Goal: Task Accomplishment & Management: Manage account settings

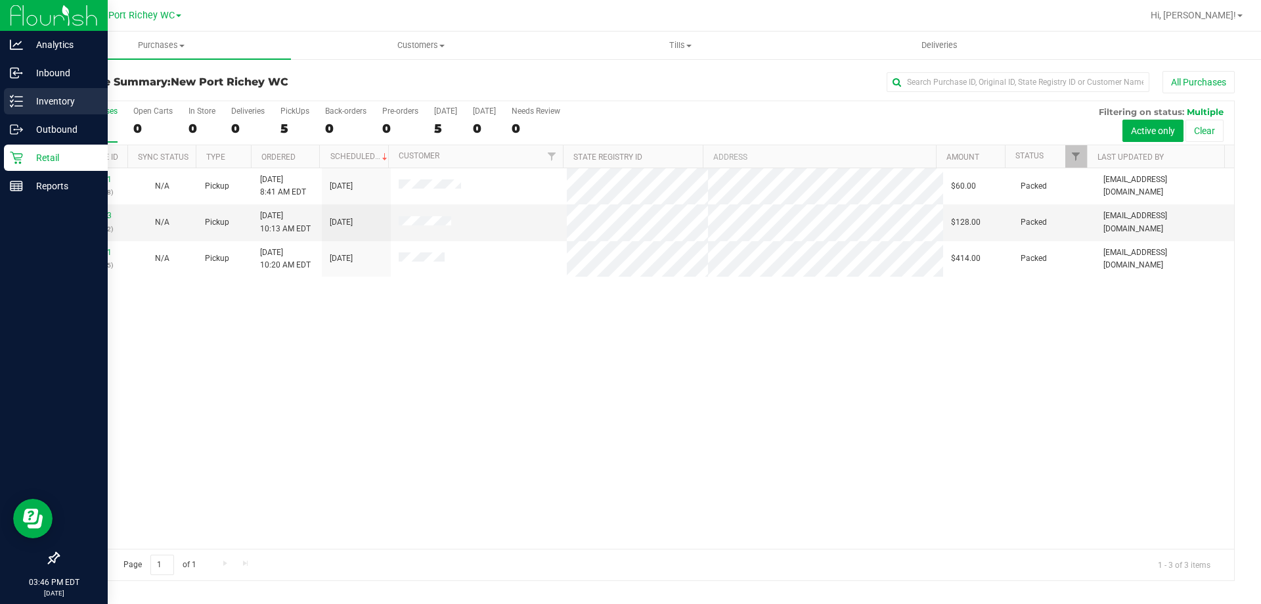
click at [52, 100] on p "Inventory" at bounding box center [62, 101] width 79 height 16
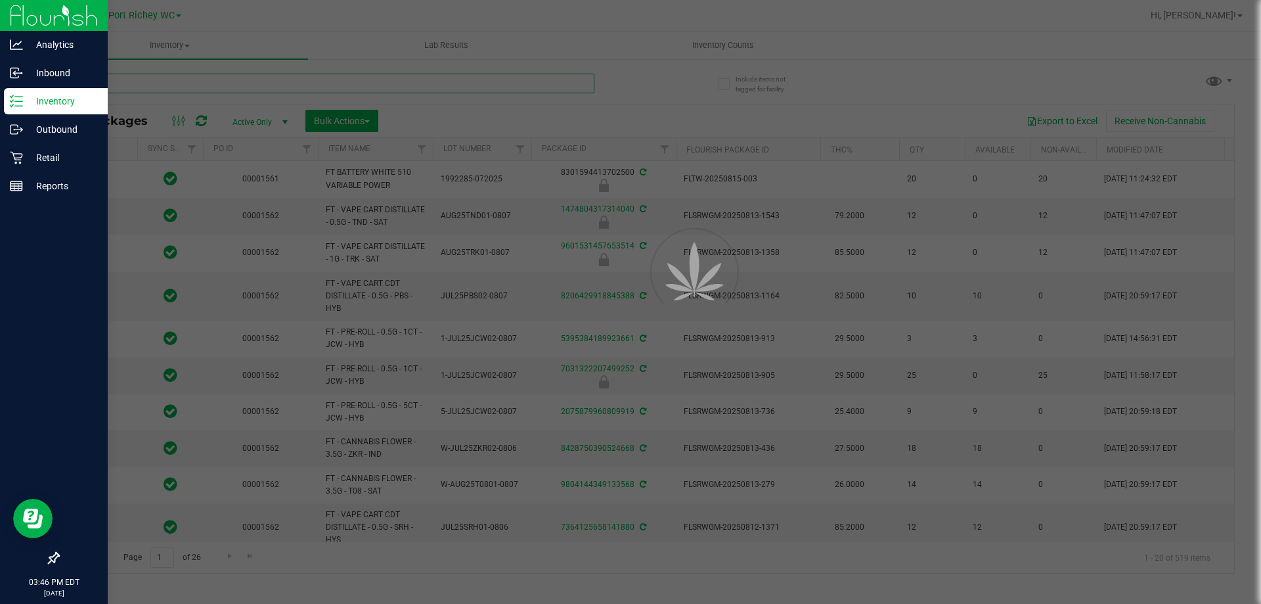
click at [334, 86] on input "text" at bounding box center [326, 84] width 537 height 20
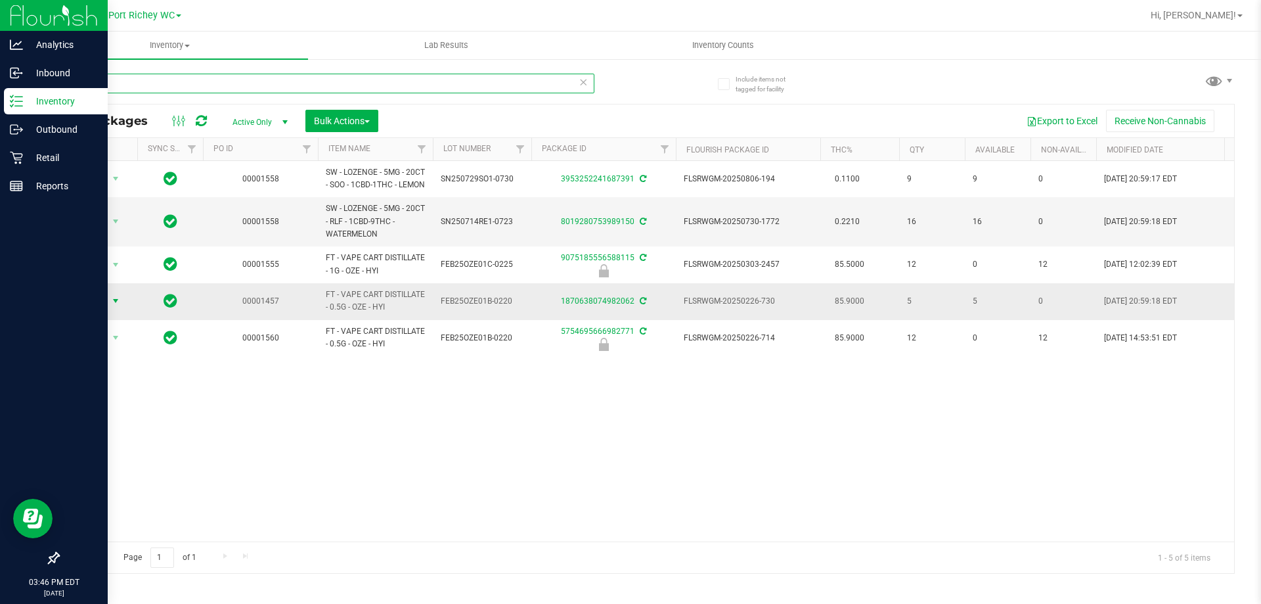
type input "oze"
click at [106, 309] on span "Action" at bounding box center [89, 301] width 35 height 18
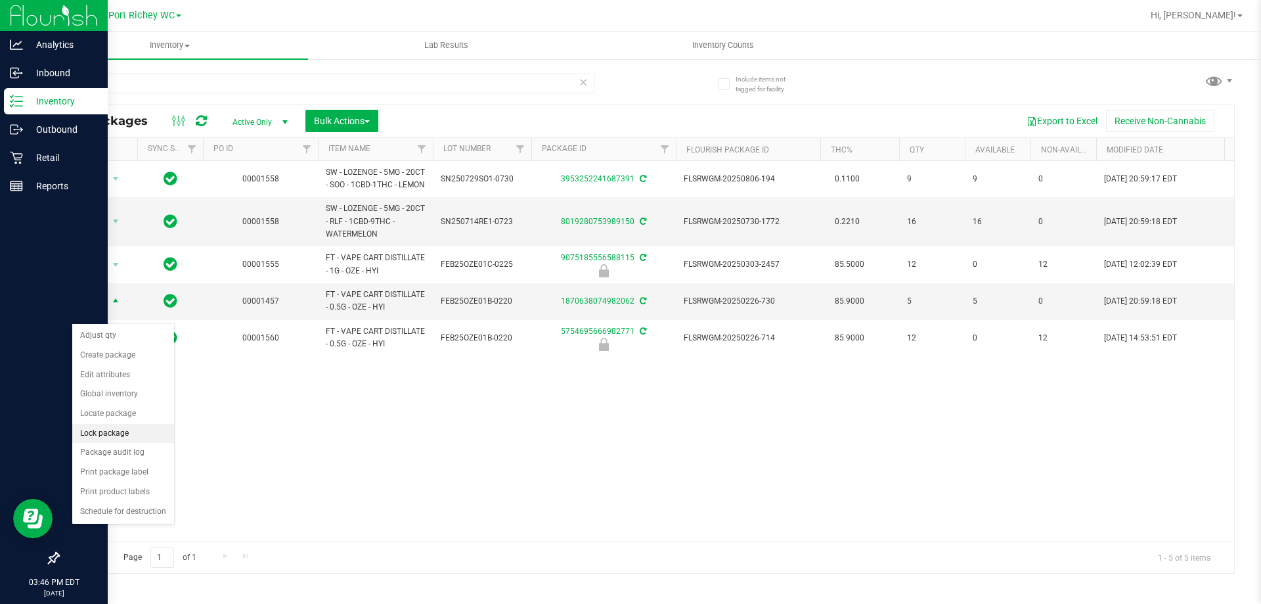
click at [112, 432] on li "Lock package" at bounding box center [123, 434] width 102 height 20
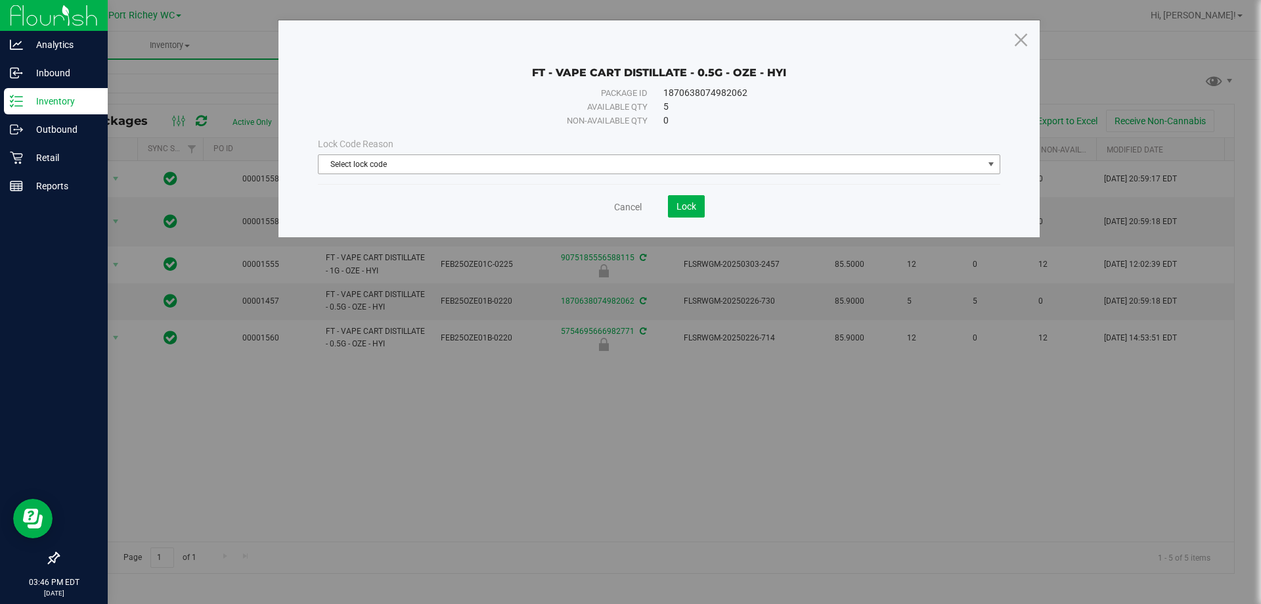
click at [482, 168] on span "Select lock code" at bounding box center [651, 164] width 665 height 18
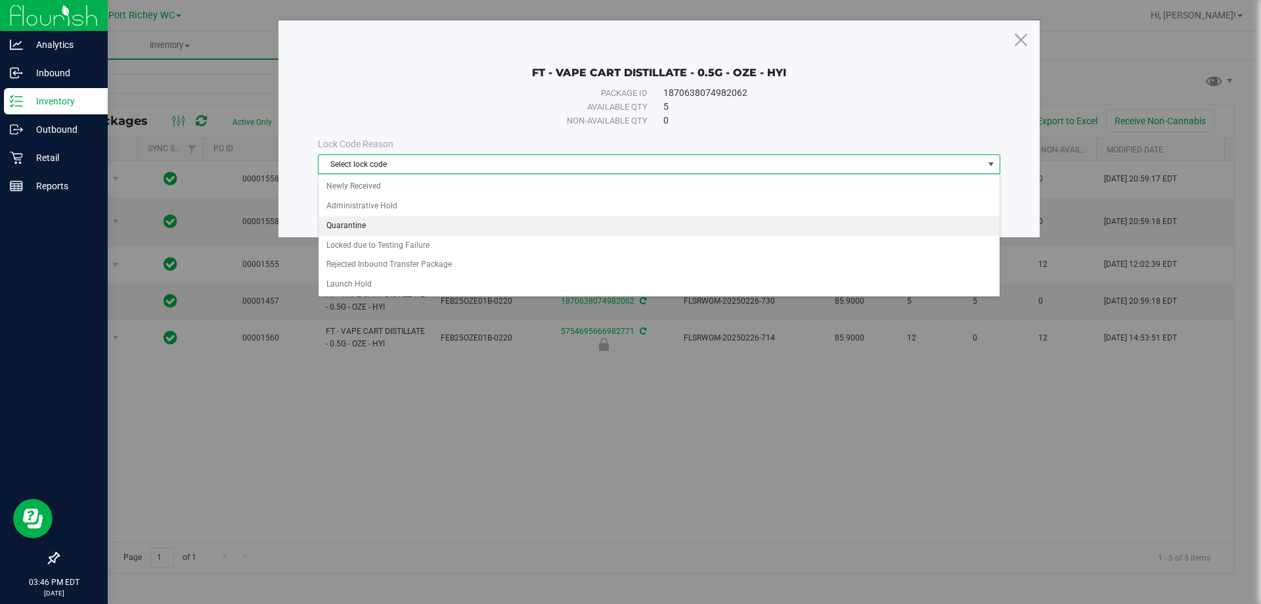
click at [351, 219] on li "Quarantine" at bounding box center [659, 226] width 681 height 20
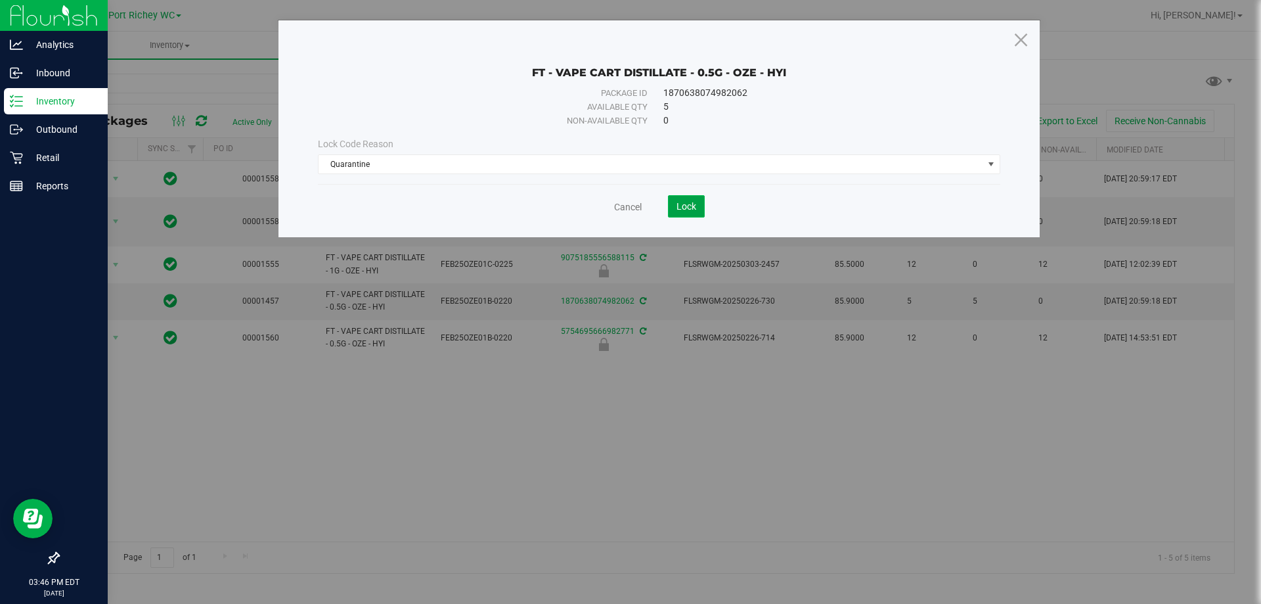
click at [677, 200] on button "Lock" at bounding box center [686, 206] width 37 height 22
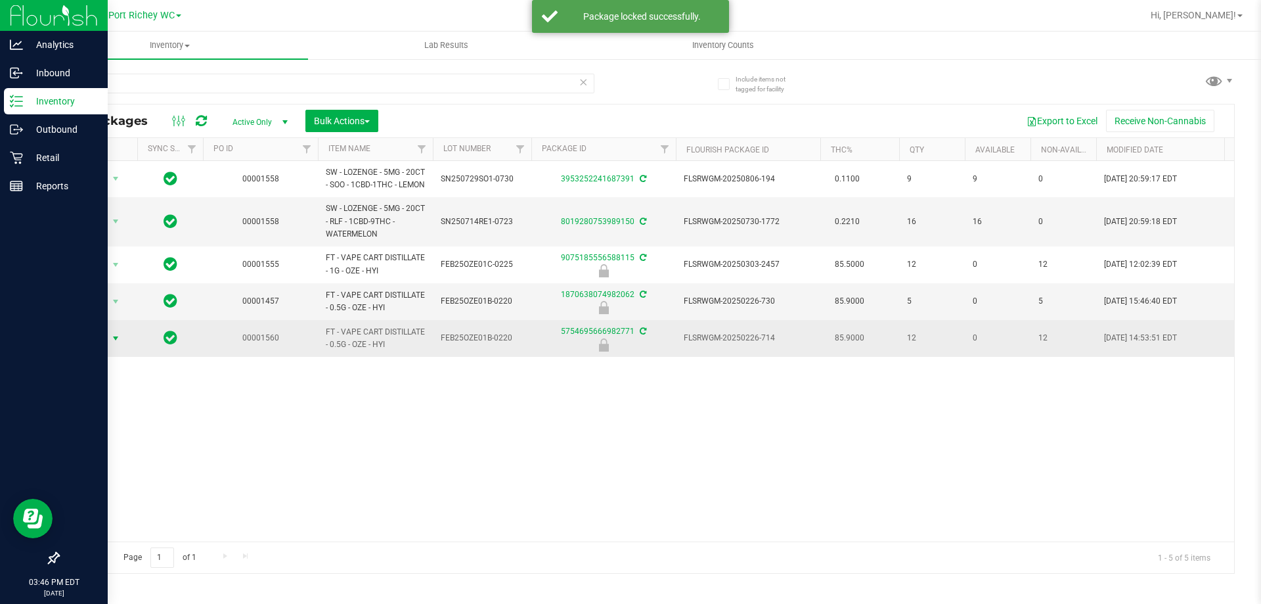
click at [108, 346] on span "select" at bounding box center [116, 338] width 16 height 18
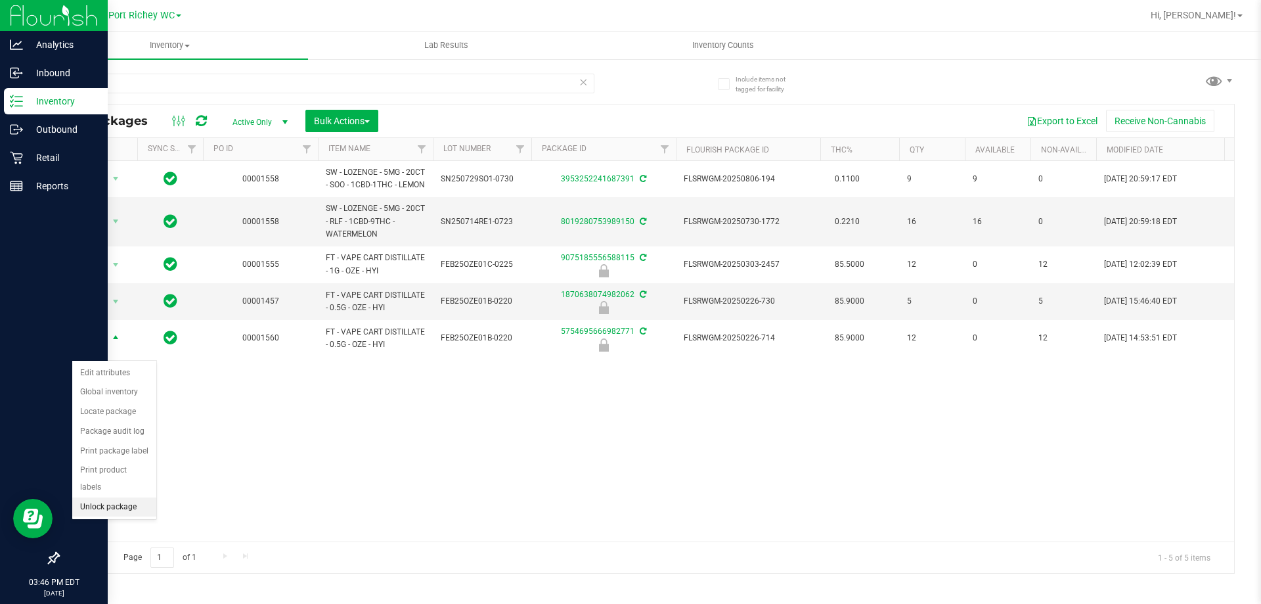
click at [108, 497] on li "Unlock package" at bounding box center [114, 507] width 84 height 20
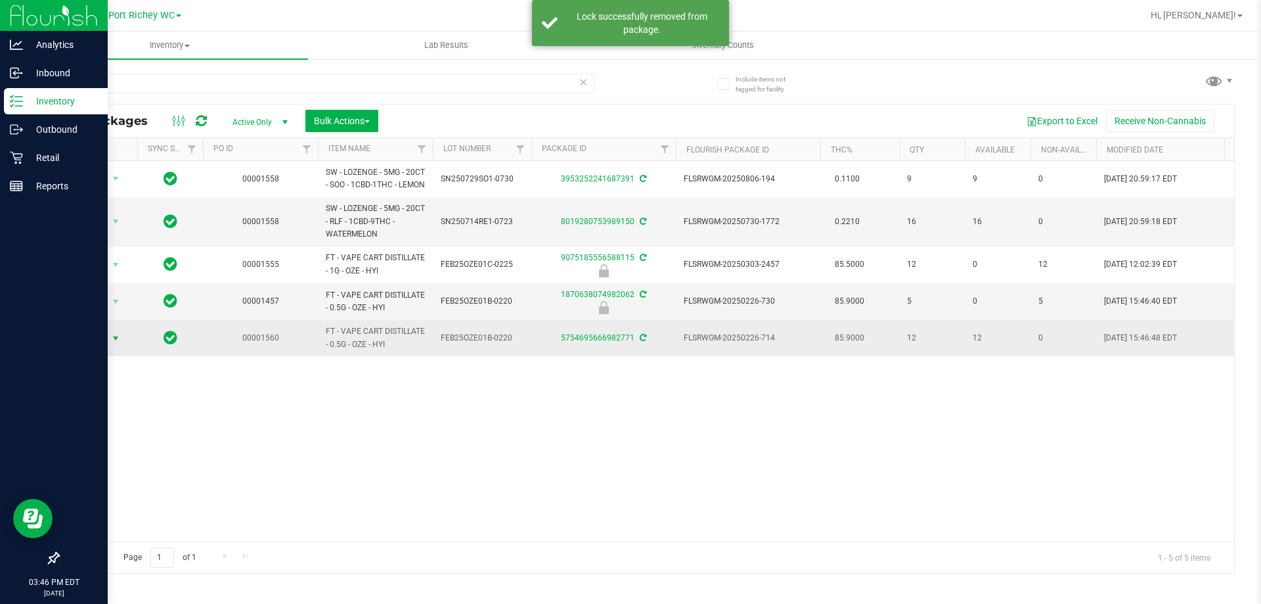
click at [93, 348] on span "Action" at bounding box center [89, 338] width 35 height 18
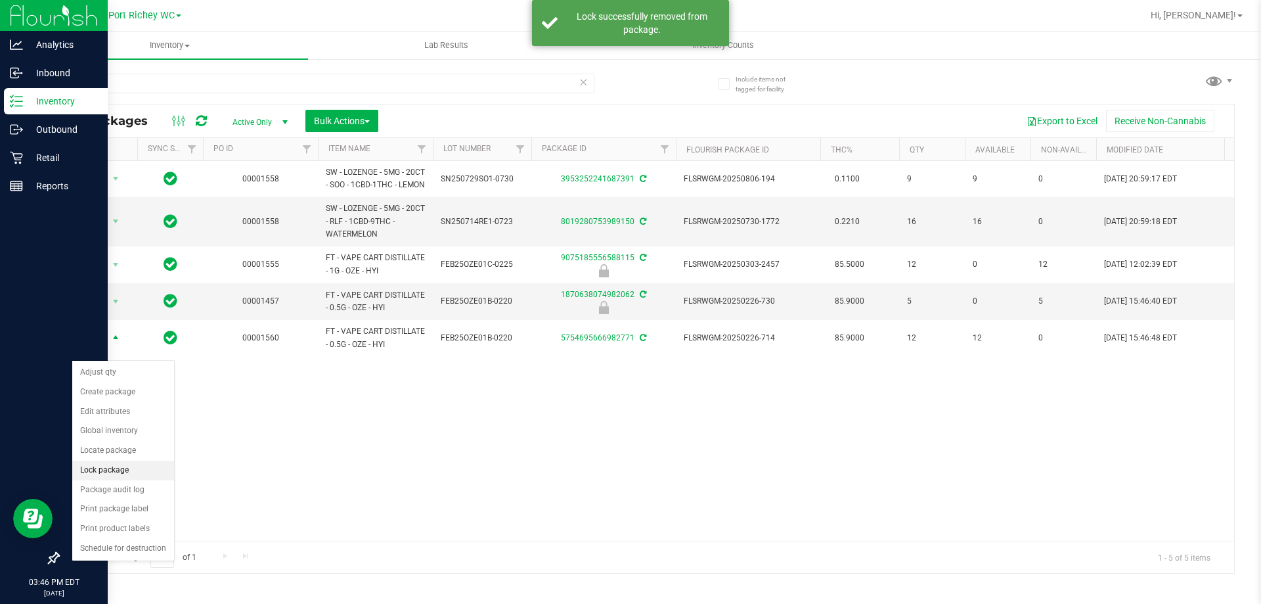
click at [101, 472] on li "Lock package" at bounding box center [123, 471] width 102 height 20
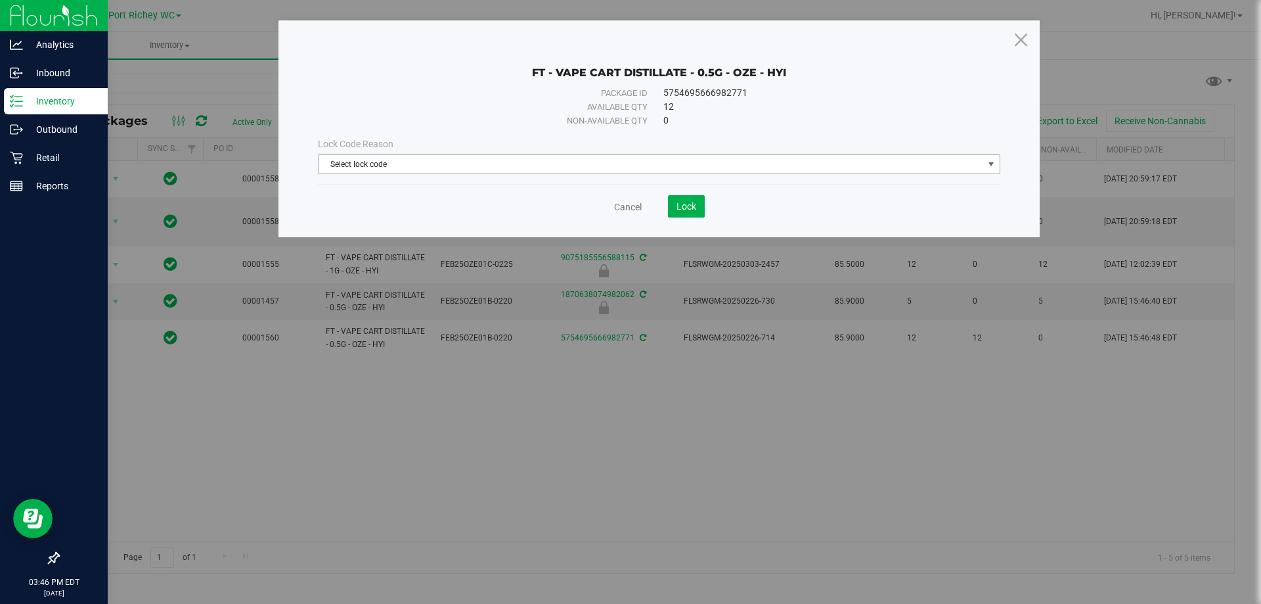
click at [476, 155] on span "Select lock code" at bounding box center [651, 164] width 665 height 18
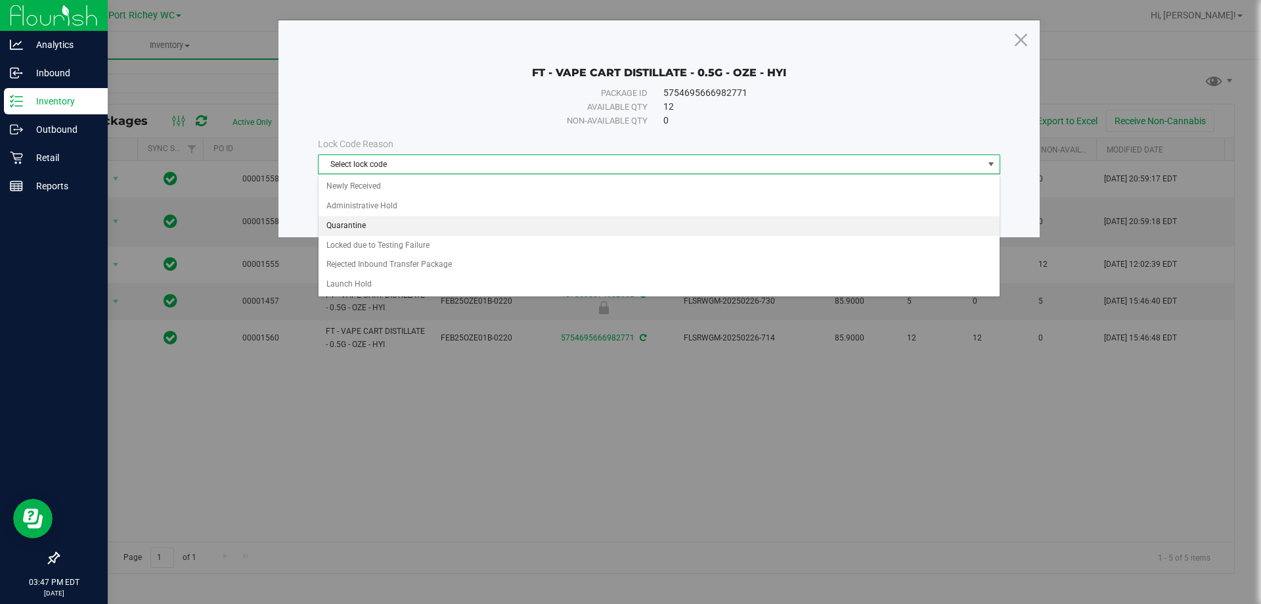
click at [353, 226] on li "Quarantine" at bounding box center [659, 226] width 681 height 20
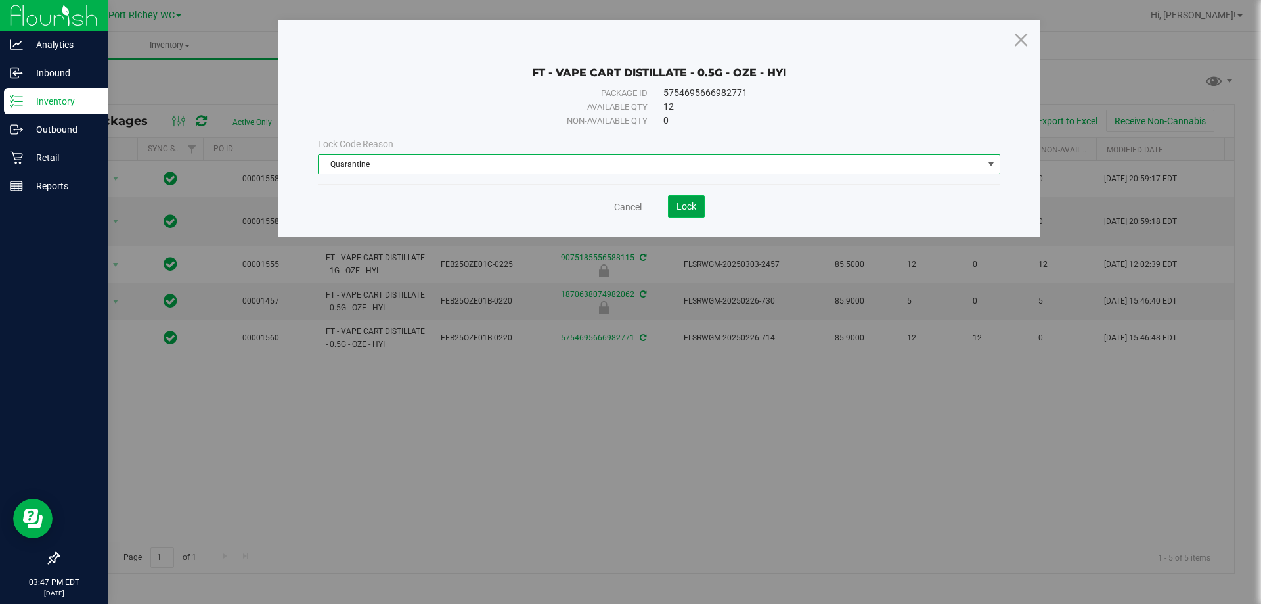
click at [687, 205] on span "Lock" at bounding box center [687, 206] width 20 height 11
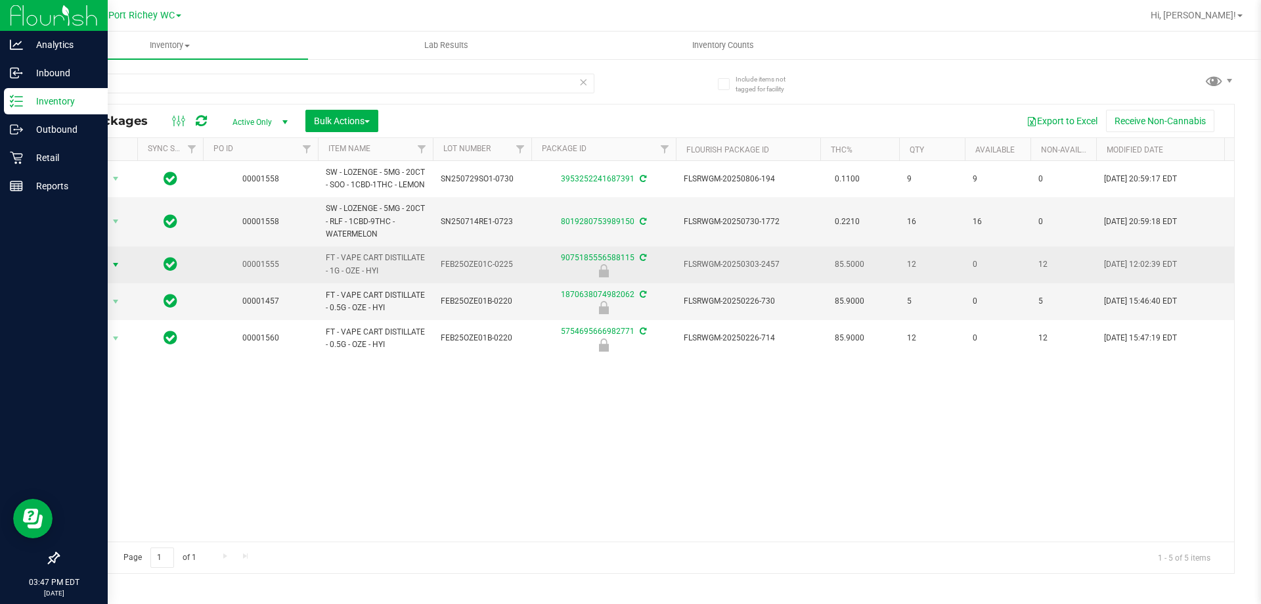
click at [106, 274] on span "Action" at bounding box center [98, 265] width 53 height 18
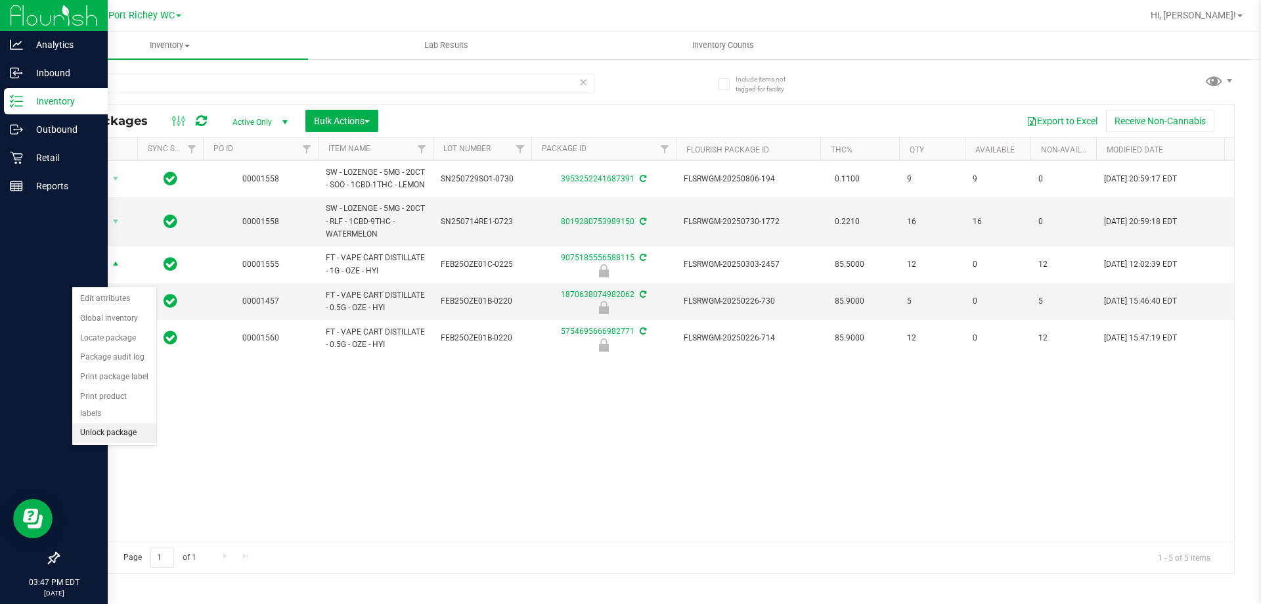
click at [87, 423] on li "Unlock package" at bounding box center [114, 433] width 84 height 20
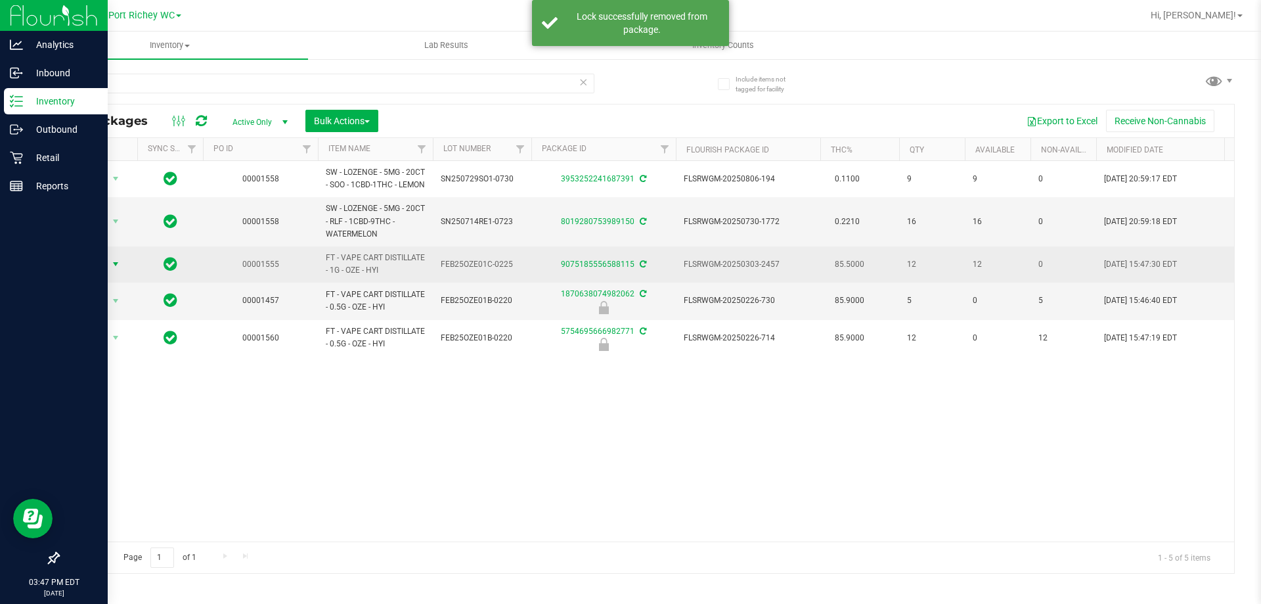
click at [108, 273] on span "select" at bounding box center [116, 264] width 16 height 18
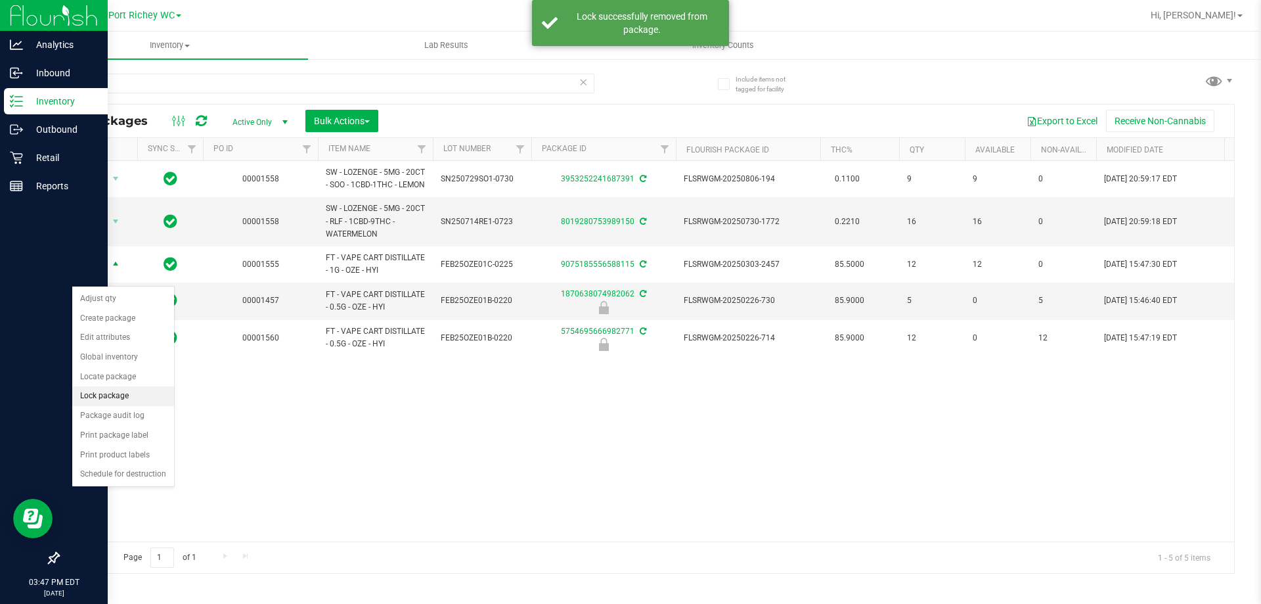
click at [115, 394] on li "Lock package" at bounding box center [123, 396] width 102 height 20
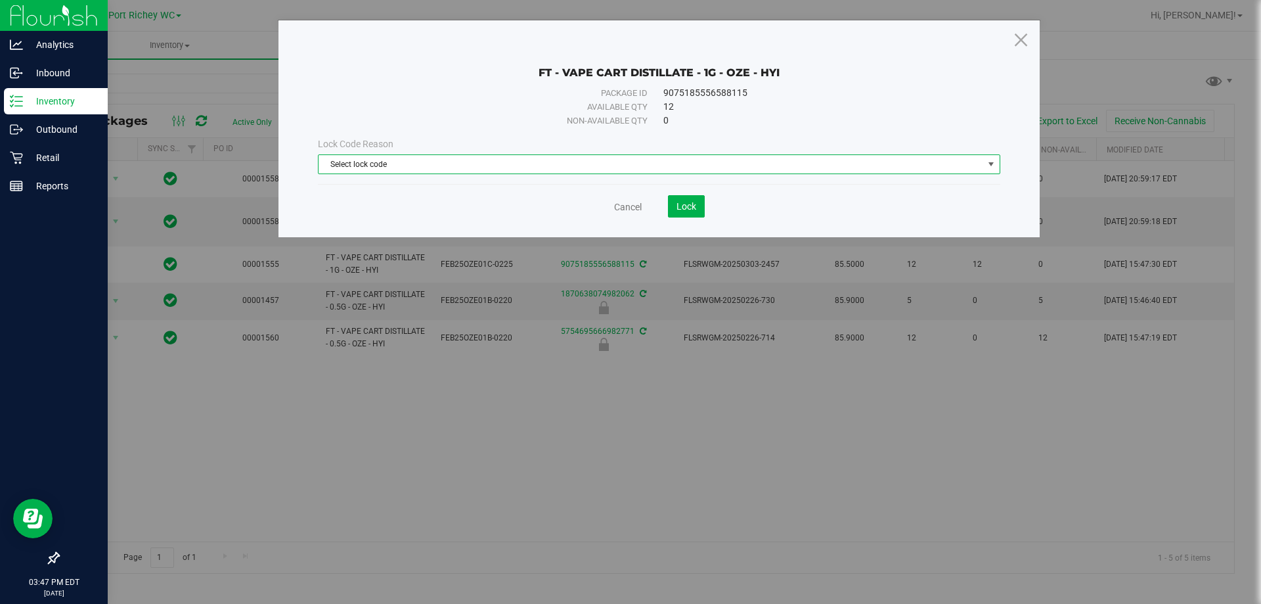
click at [634, 162] on span "Select lock code" at bounding box center [651, 164] width 665 height 18
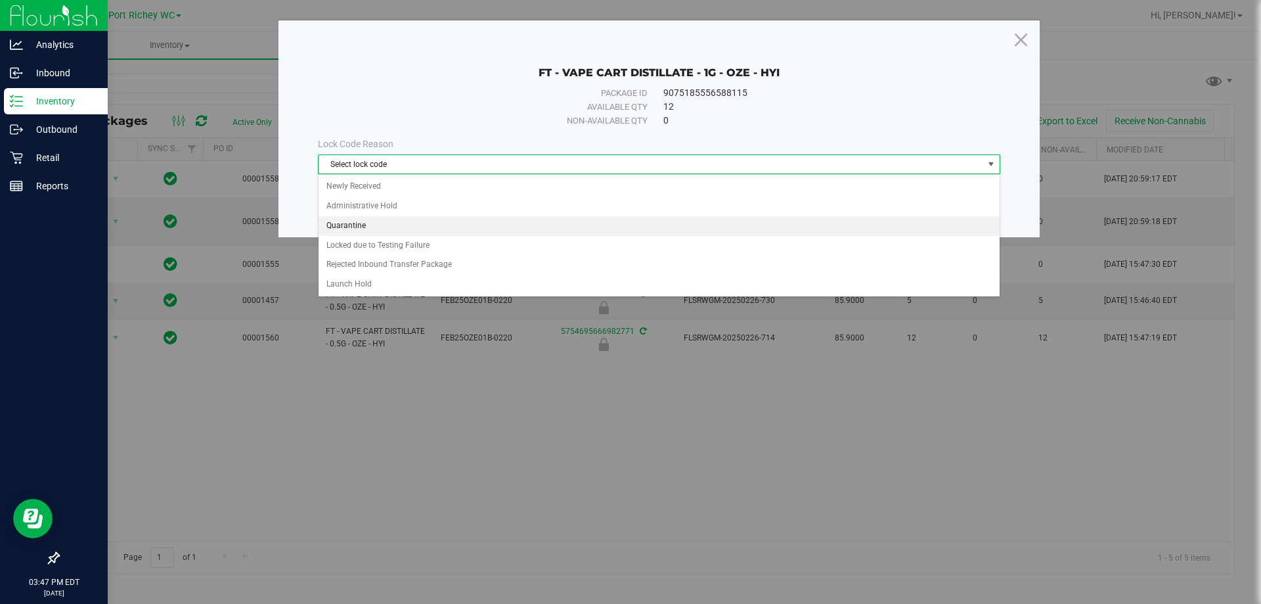
click at [338, 226] on li "Quarantine" at bounding box center [659, 226] width 681 height 20
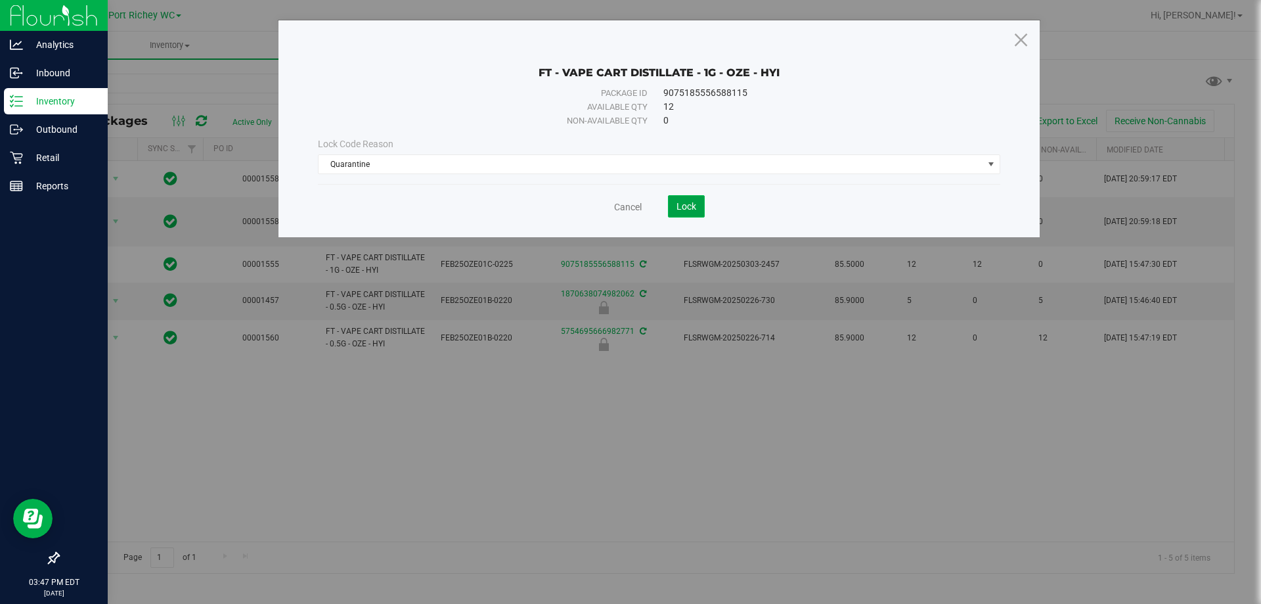
click at [683, 201] on span "Lock" at bounding box center [687, 206] width 20 height 11
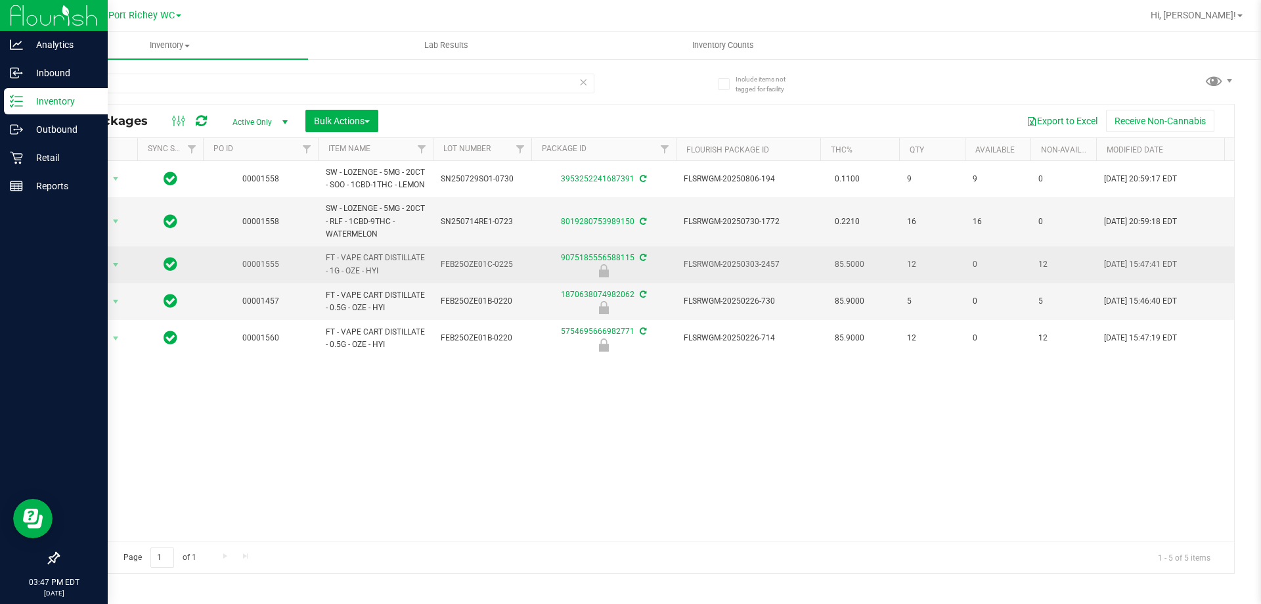
drag, startPoint x: 911, startPoint y: 274, endPoint x: 859, endPoint y: 280, distance: 52.2
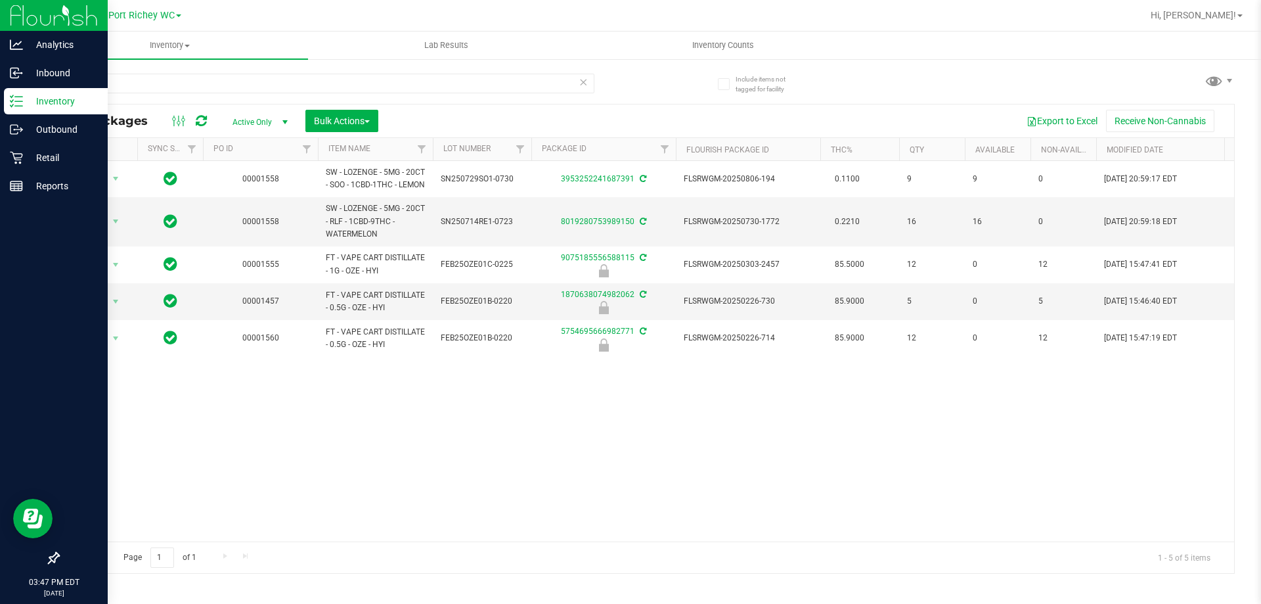
click at [907, 396] on div "Action Action Adjust qty Create package Edit attributes Global inventory Locate…" at bounding box center [646, 351] width 1176 height 380
drag, startPoint x: 294, startPoint y: 89, endPoint x: 0, endPoint y: 87, distance: 293.7
click at [0, 87] on div "Analytics Inbound Inventory Outbound Retail Reports 03:48 PM EDT [DATE] 08/19 […" at bounding box center [630, 302] width 1261 height 604
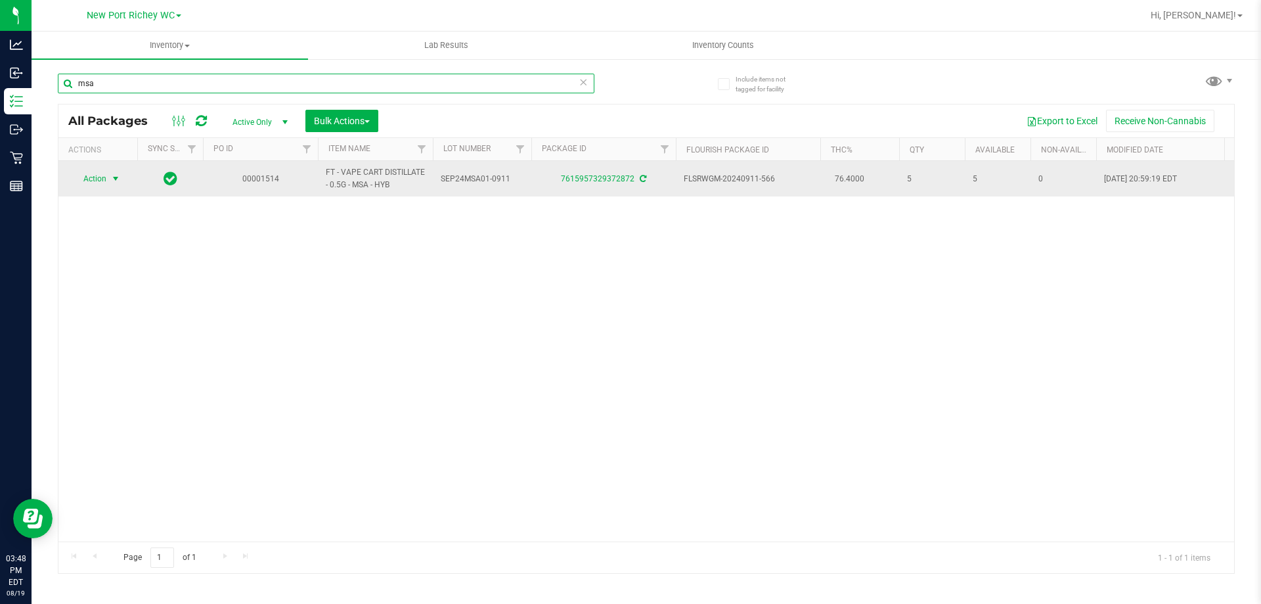
type input "msa"
click at [112, 179] on span "select" at bounding box center [115, 178] width 11 height 11
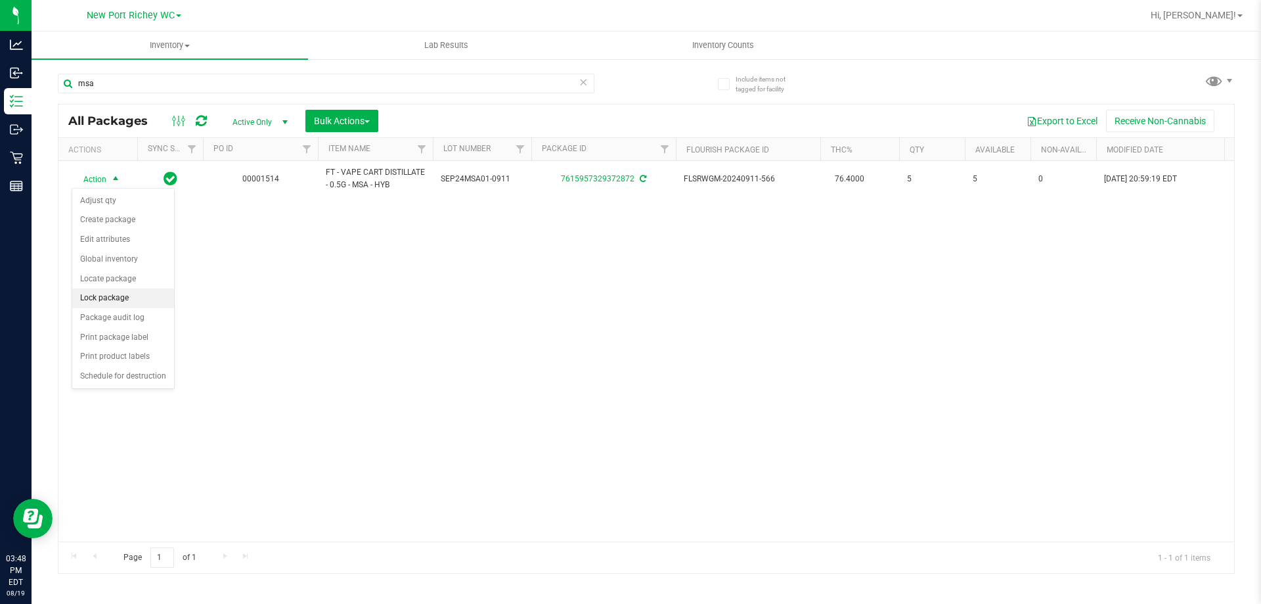
click at [112, 292] on li "Lock package" at bounding box center [123, 298] width 102 height 20
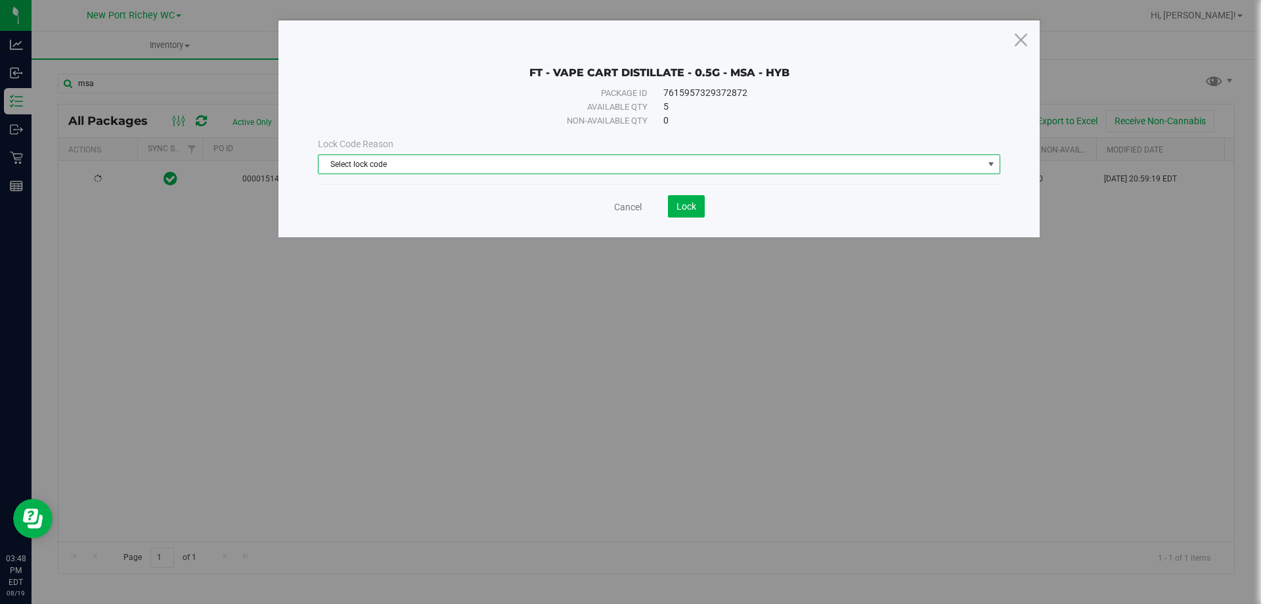
click at [551, 164] on span "Select lock code" at bounding box center [651, 164] width 665 height 18
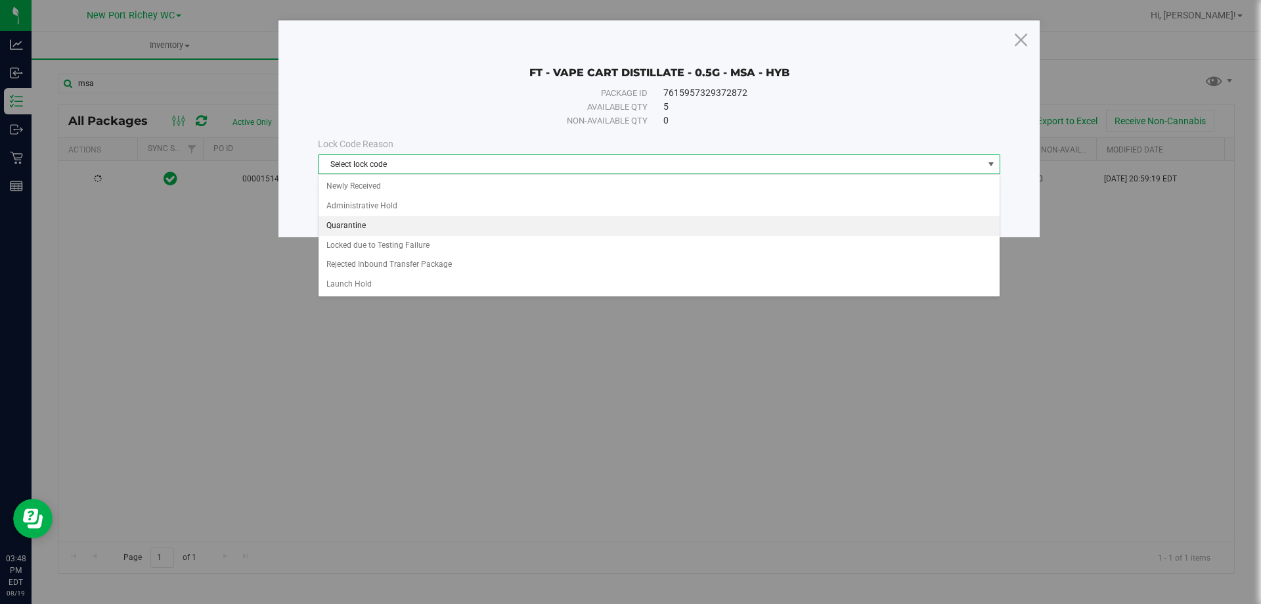
click at [352, 223] on li "Quarantine" at bounding box center [659, 226] width 681 height 20
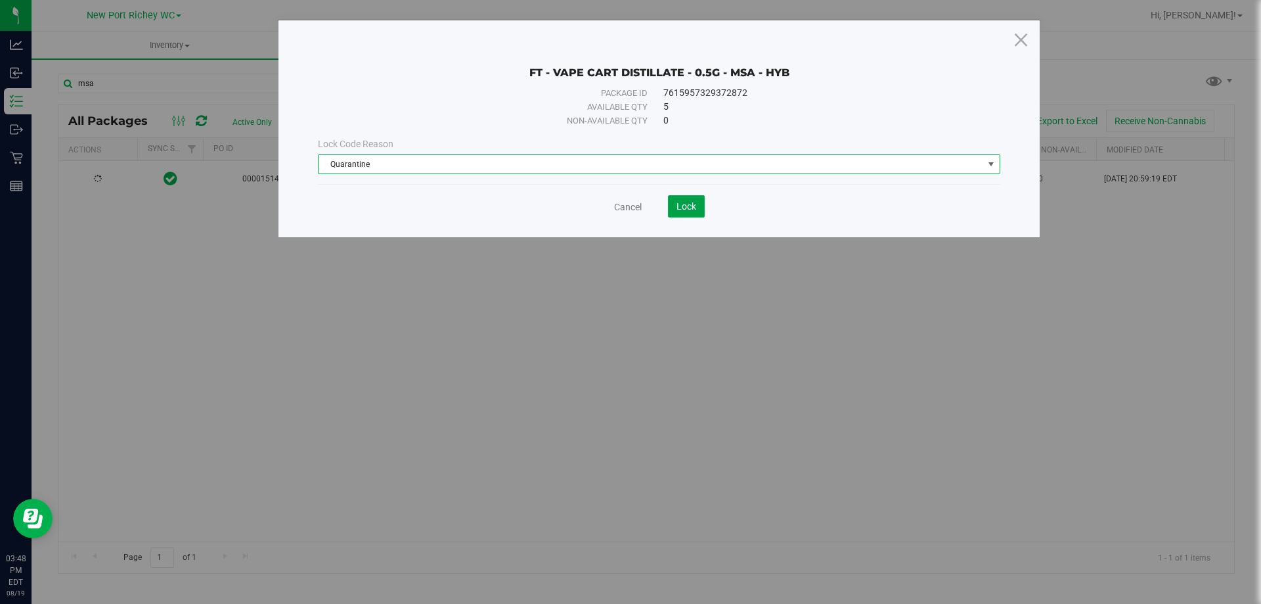
click at [671, 200] on button "Lock" at bounding box center [686, 206] width 37 height 22
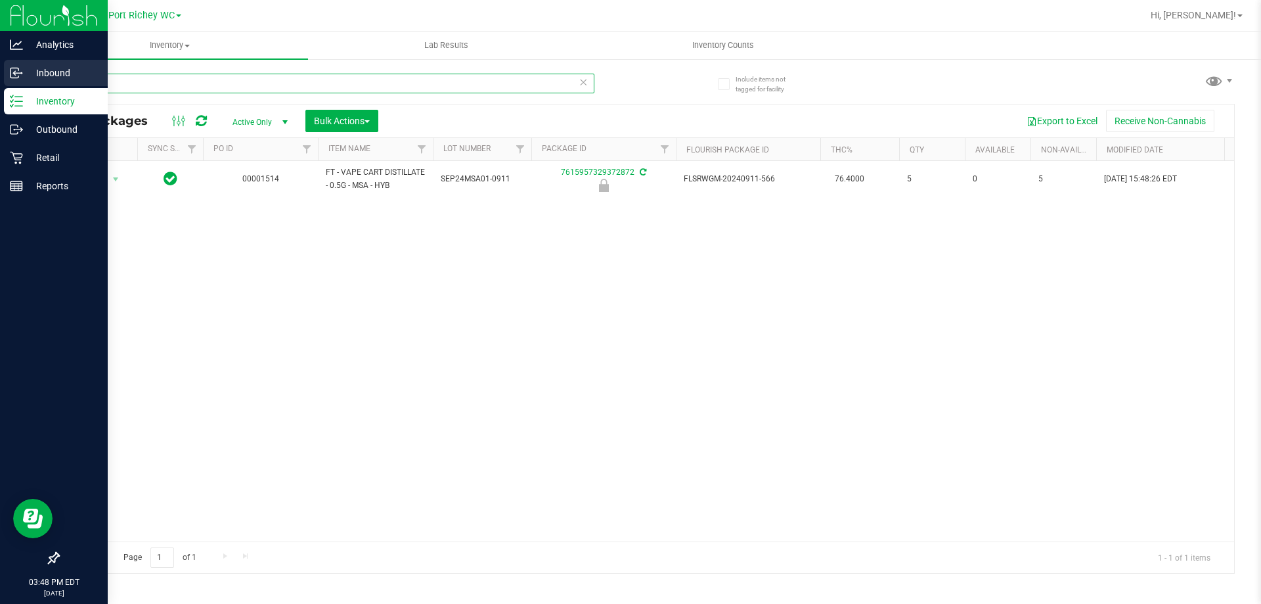
drag, startPoint x: 227, startPoint y: 80, endPoint x: 6, endPoint y: 82, distance: 221.4
click at [0, 79] on div "Analytics Inbound Inventory Outbound Retail Reports 03:48 PM EDT 08/19/2025 08/…" at bounding box center [630, 302] width 1261 height 604
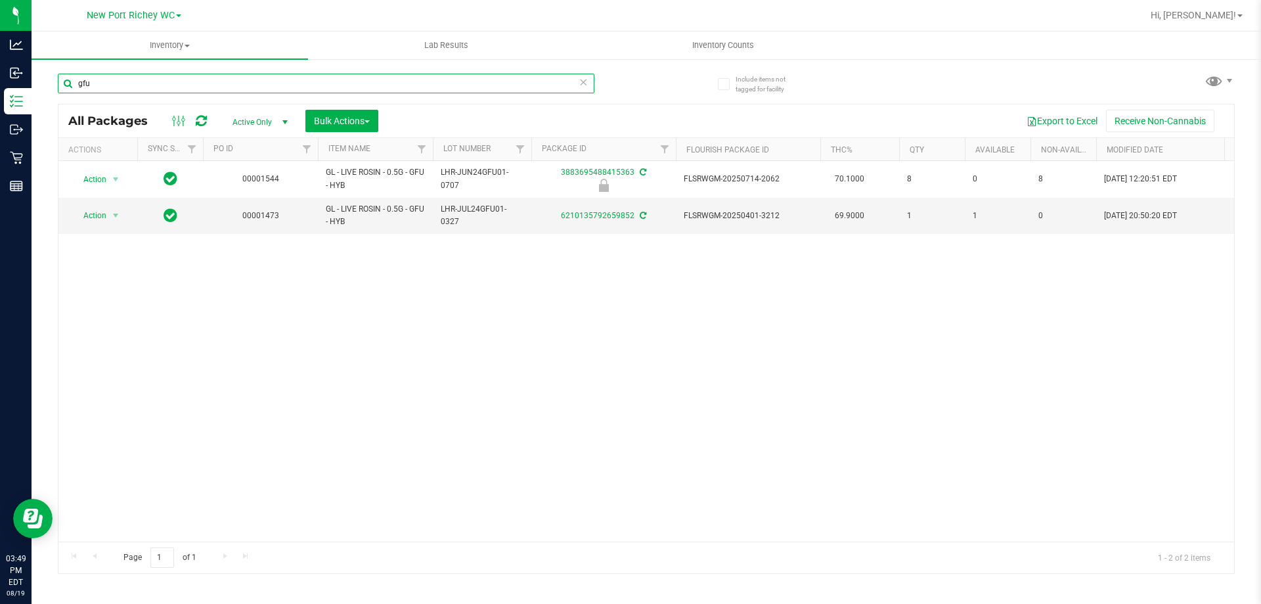
type input "gfu"
click at [587, 79] on icon at bounding box center [583, 82] width 9 height 16
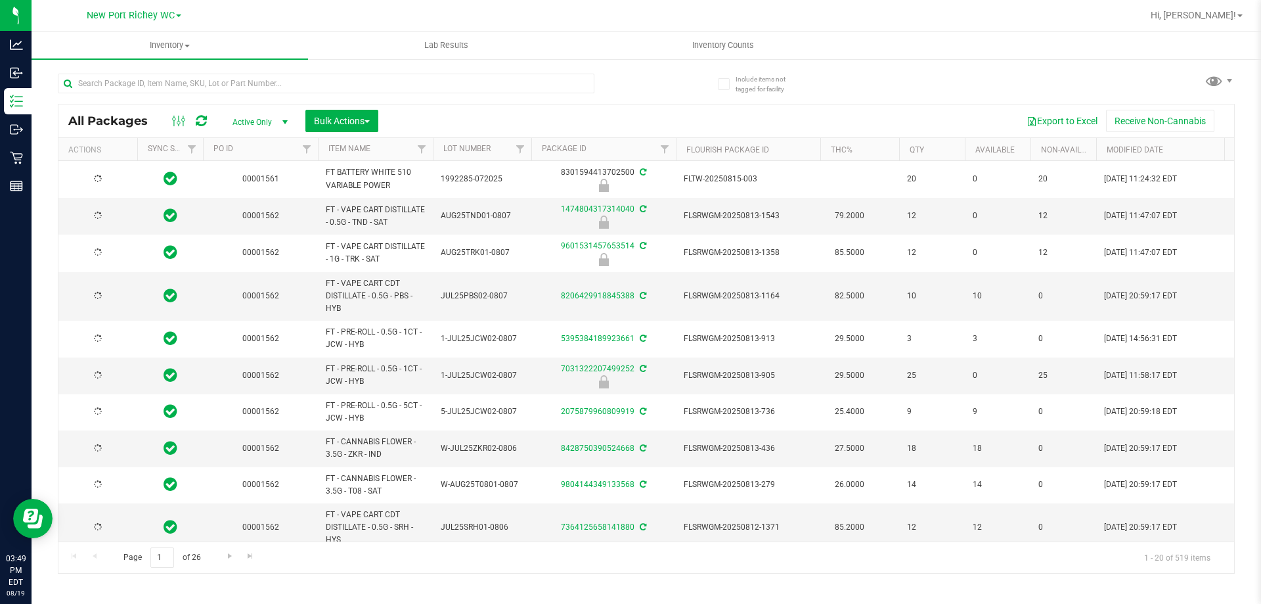
type input "[DATE]"
click at [311, 82] on input "text" at bounding box center [326, 84] width 537 height 20
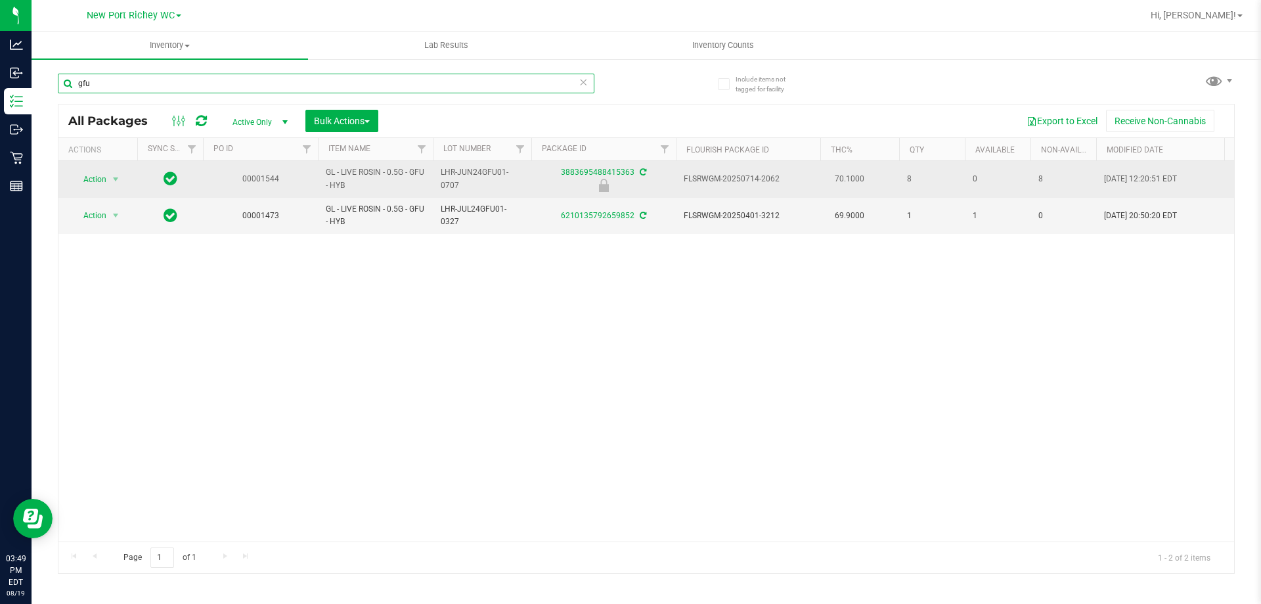
type input "gfu"
drag, startPoint x: 824, startPoint y: 178, endPoint x: 891, endPoint y: 168, distance: 67.8
click at [884, 177] on td "70.1000" at bounding box center [860, 179] width 79 height 37
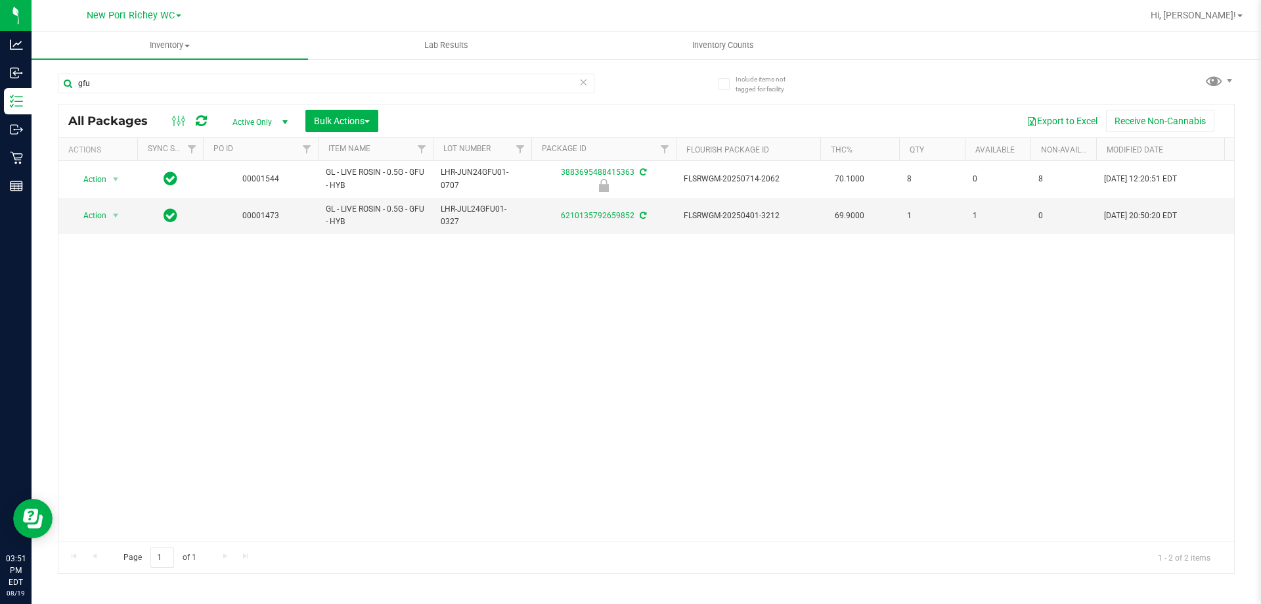
click at [583, 85] on icon at bounding box center [583, 82] width 9 height 16
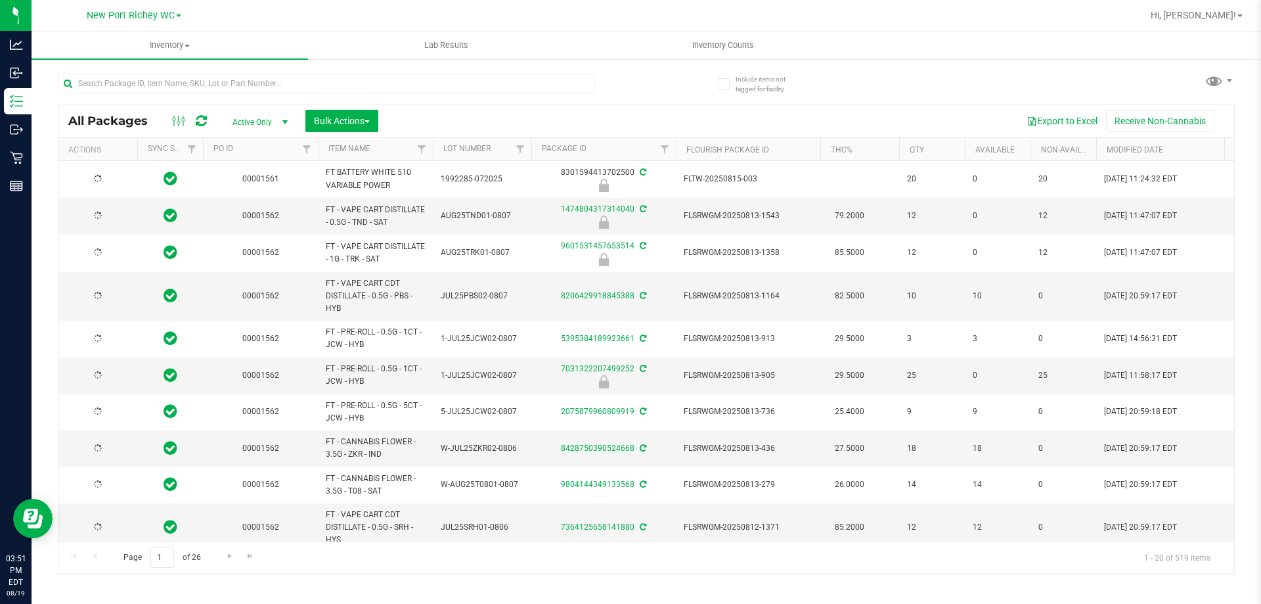
type input "[DATE]"
click at [284, 83] on input "text" at bounding box center [326, 84] width 537 height 20
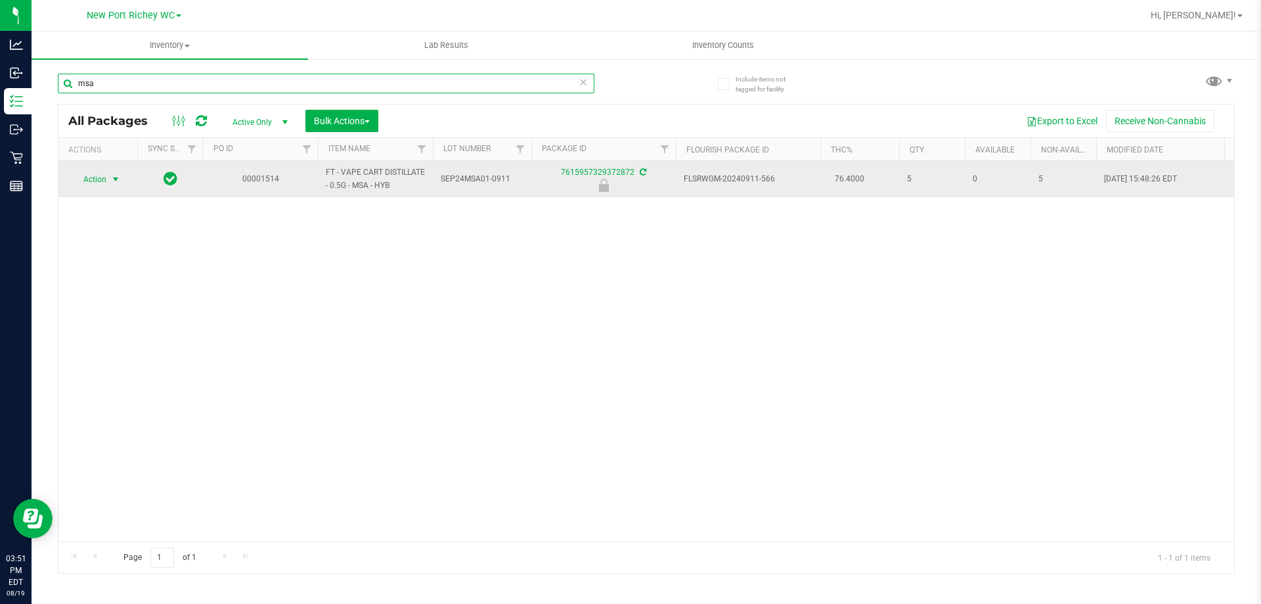
type input "msa"
click at [108, 174] on span "select" at bounding box center [116, 179] width 16 height 18
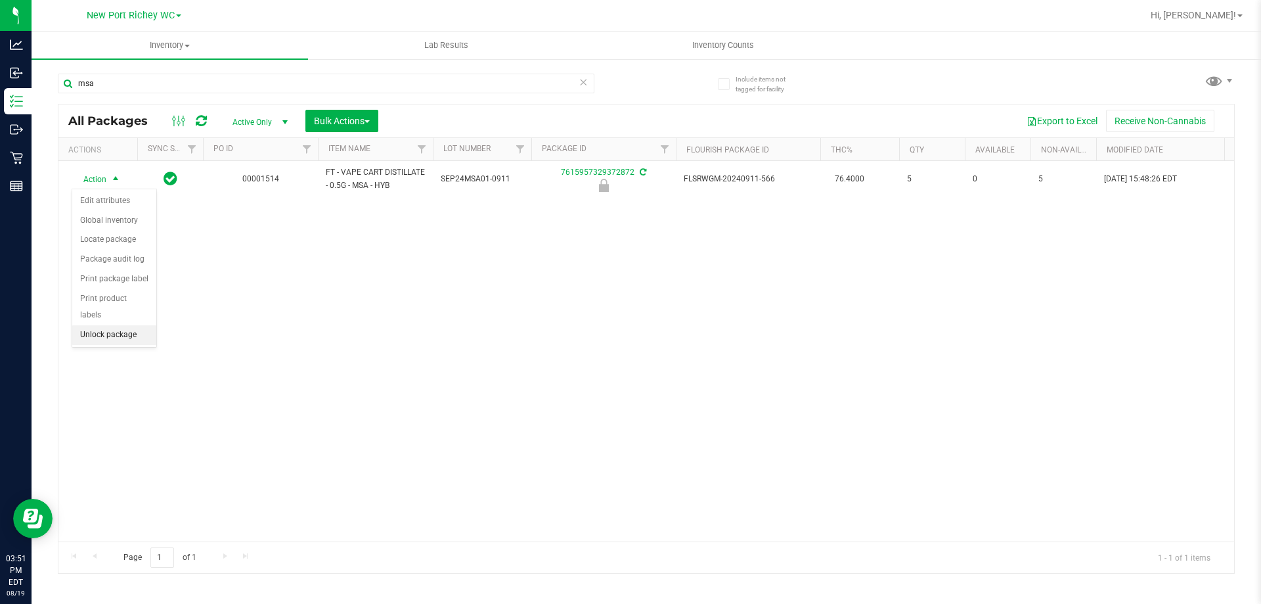
click at [131, 325] on li "Unlock package" at bounding box center [114, 335] width 84 height 20
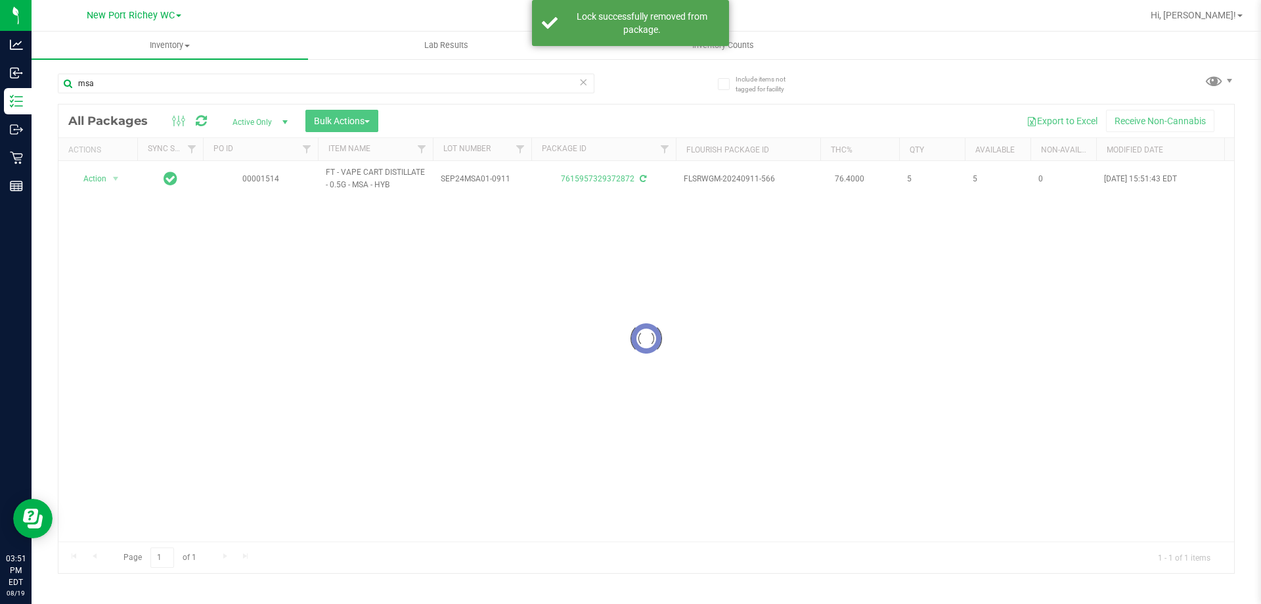
click at [397, 313] on div at bounding box center [646, 338] width 1176 height 468
click at [580, 78] on icon at bounding box center [583, 82] width 9 height 16
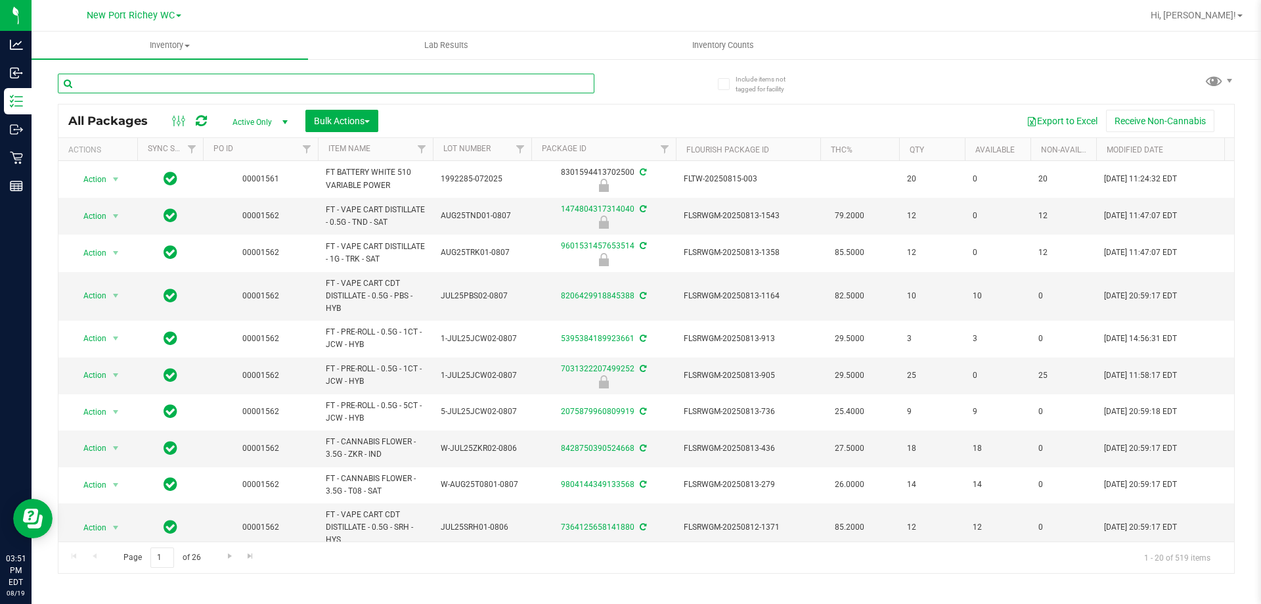
click at [594, 78] on input "text" at bounding box center [326, 84] width 537 height 20
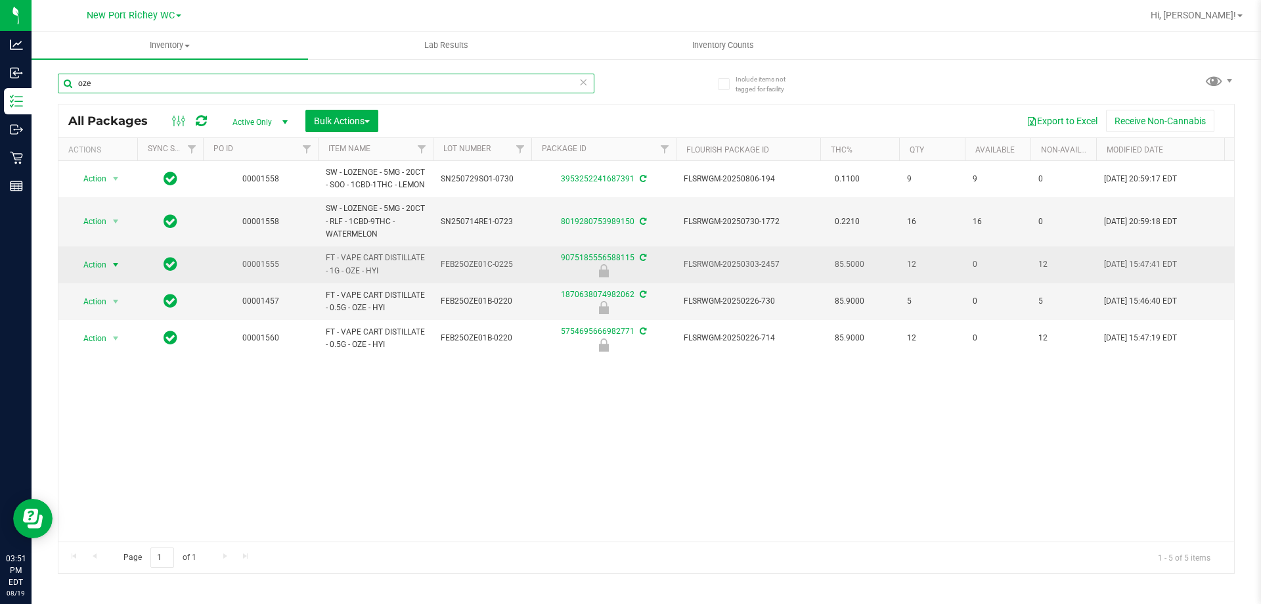
type input "oze"
click at [108, 271] on span "select" at bounding box center [116, 265] width 16 height 18
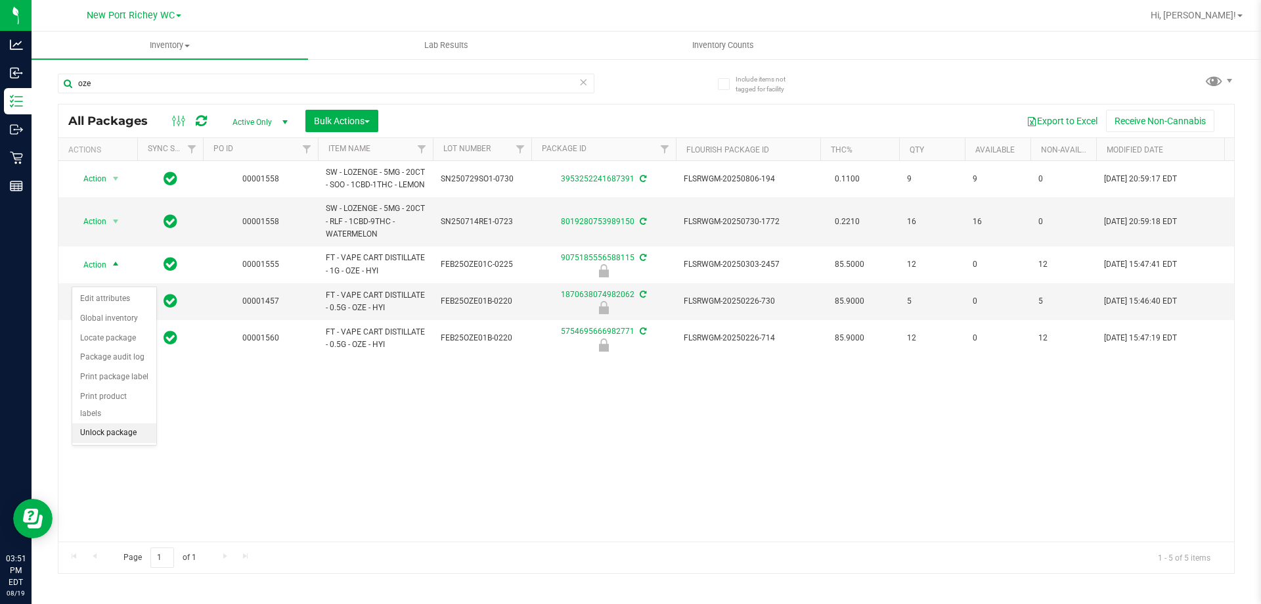
click at [98, 423] on li "Unlock package" at bounding box center [114, 433] width 84 height 20
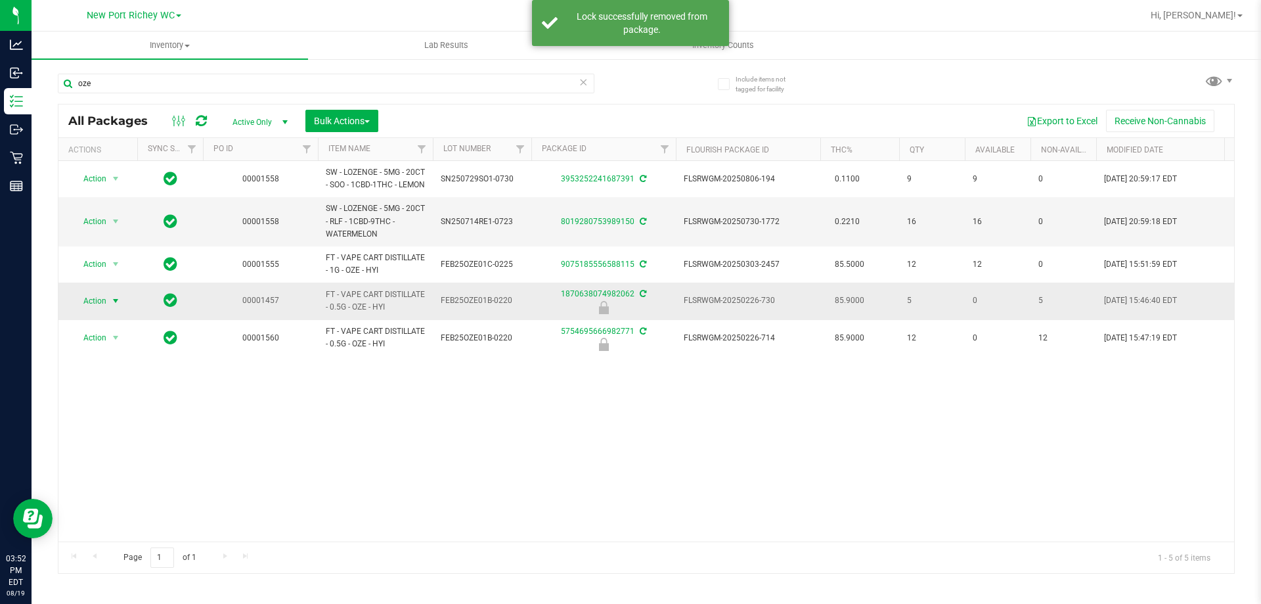
click at [97, 310] on span "Action" at bounding box center [89, 301] width 35 height 18
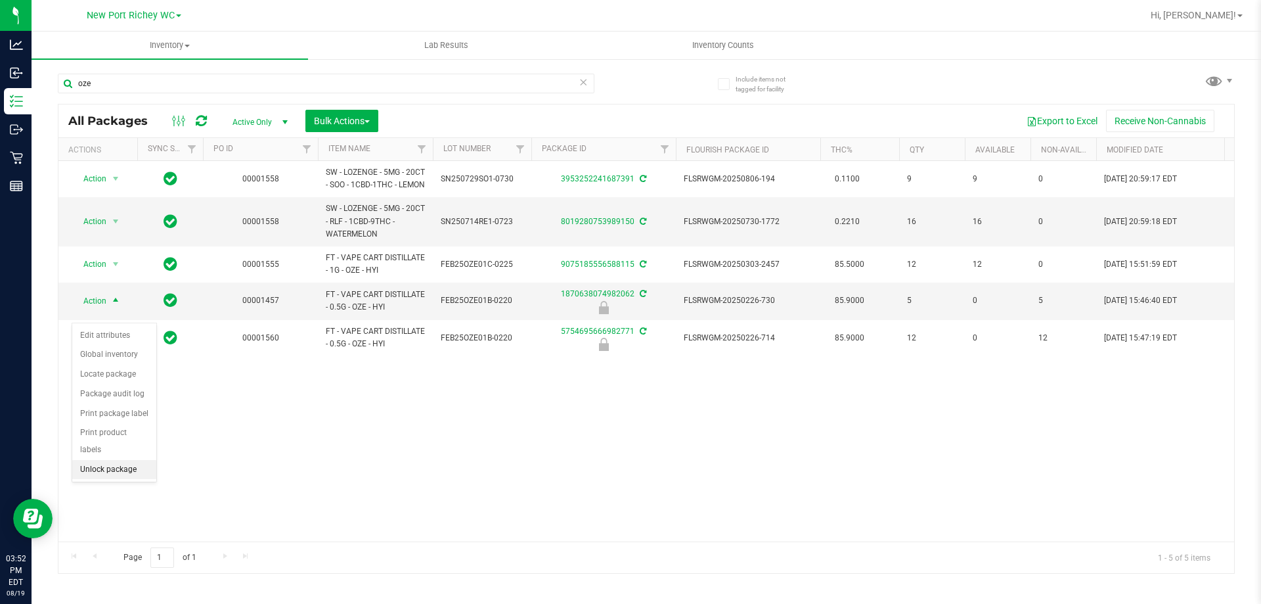
click at [129, 460] on li "Unlock package" at bounding box center [114, 470] width 84 height 20
click at [108, 346] on span "select" at bounding box center [116, 337] width 16 height 18
click at [107, 496] on li "Unlock package" at bounding box center [114, 506] width 84 height 20
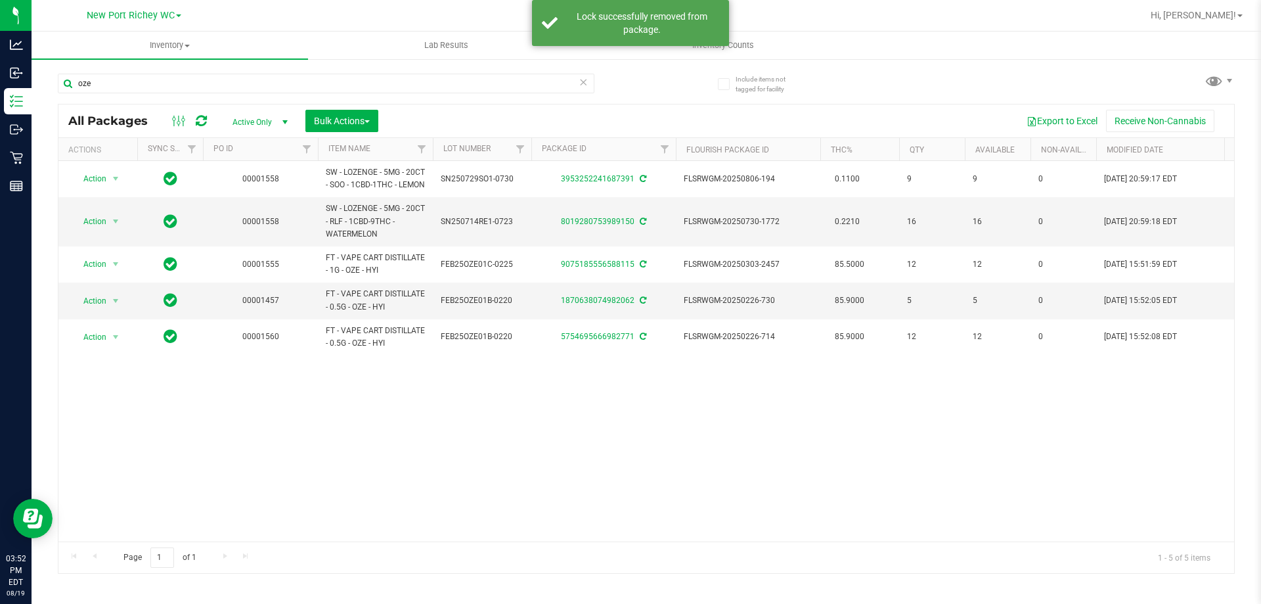
click at [401, 443] on div "Action Action Adjust qty Create package Edit attributes Global inventory Locate…" at bounding box center [646, 351] width 1176 height 380
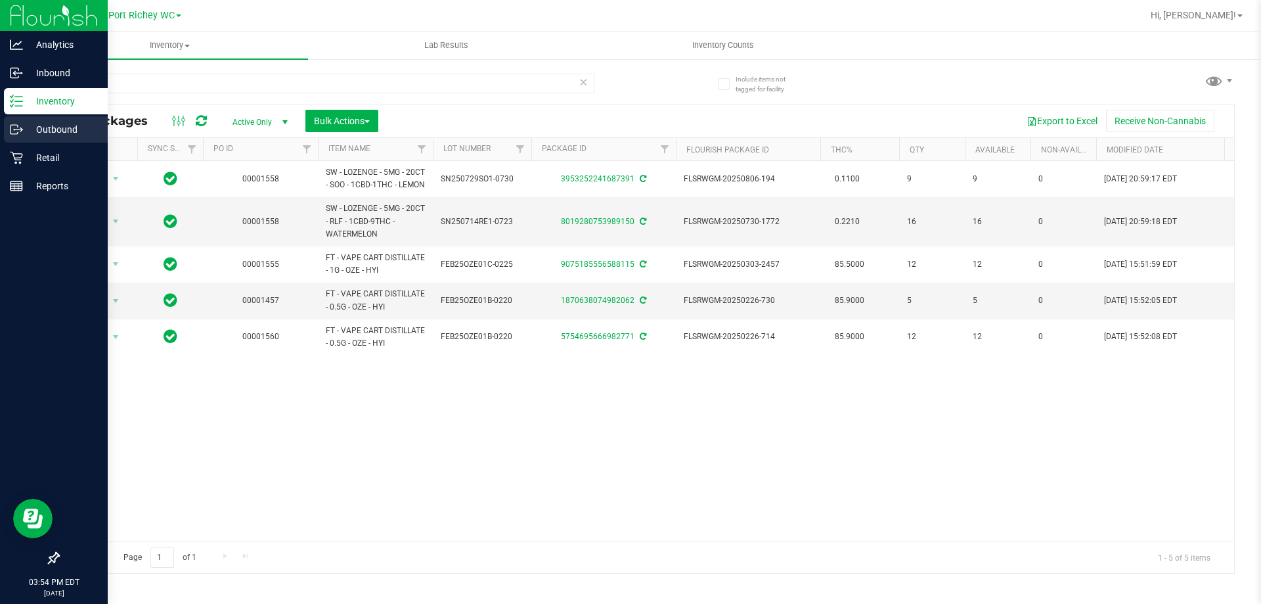
click at [76, 118] on div "Outbound" at bounding box center [56, 129] width 104 height 26
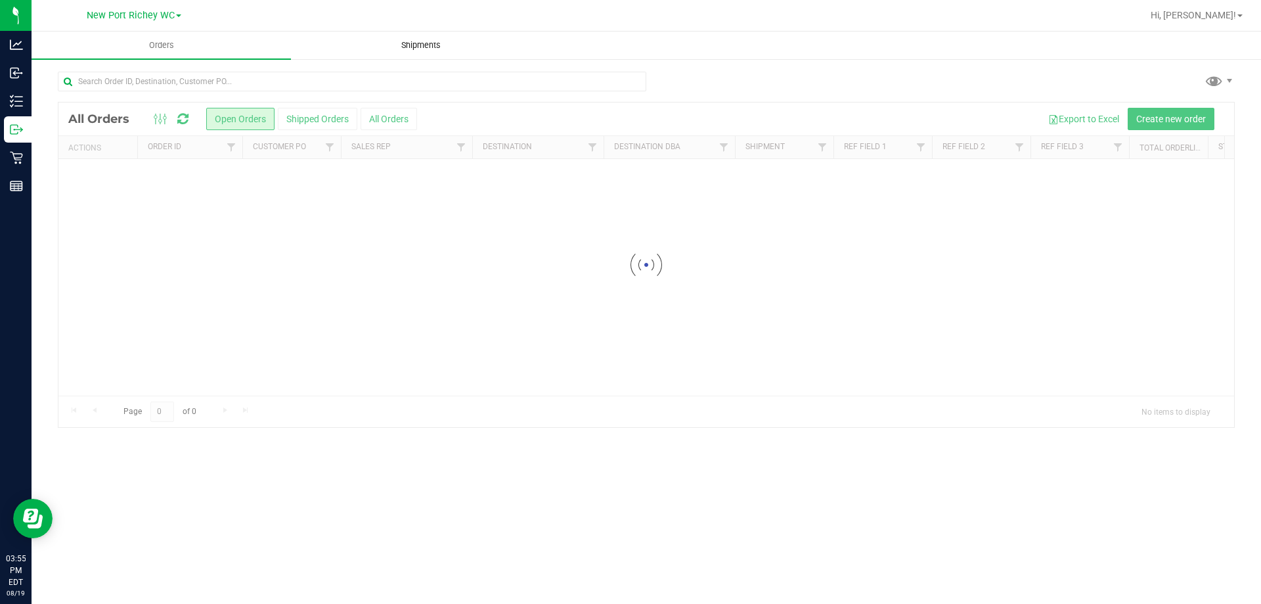
click at [415, 44] on span "Shipments" at bounding box center [421, 45] width 75 height 12
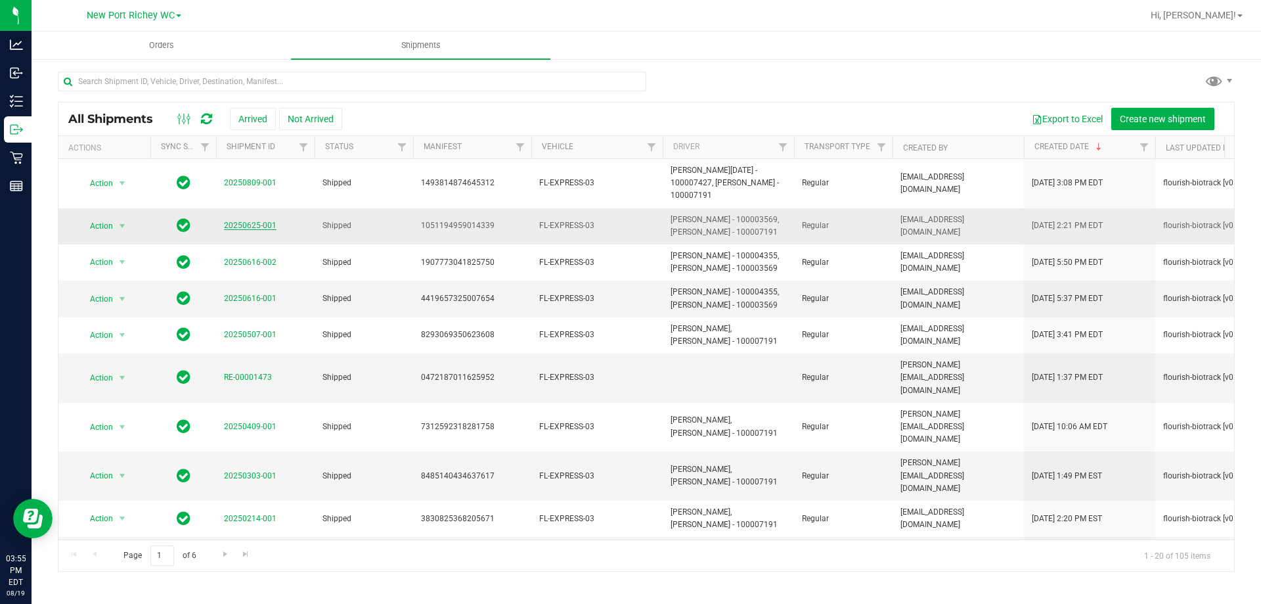
click at [235, 221] on link "20250625-001" at bounding box center [250, 225] width 53 height 9
